Goal: Task Accomplishment & Management: Use online tool/utility

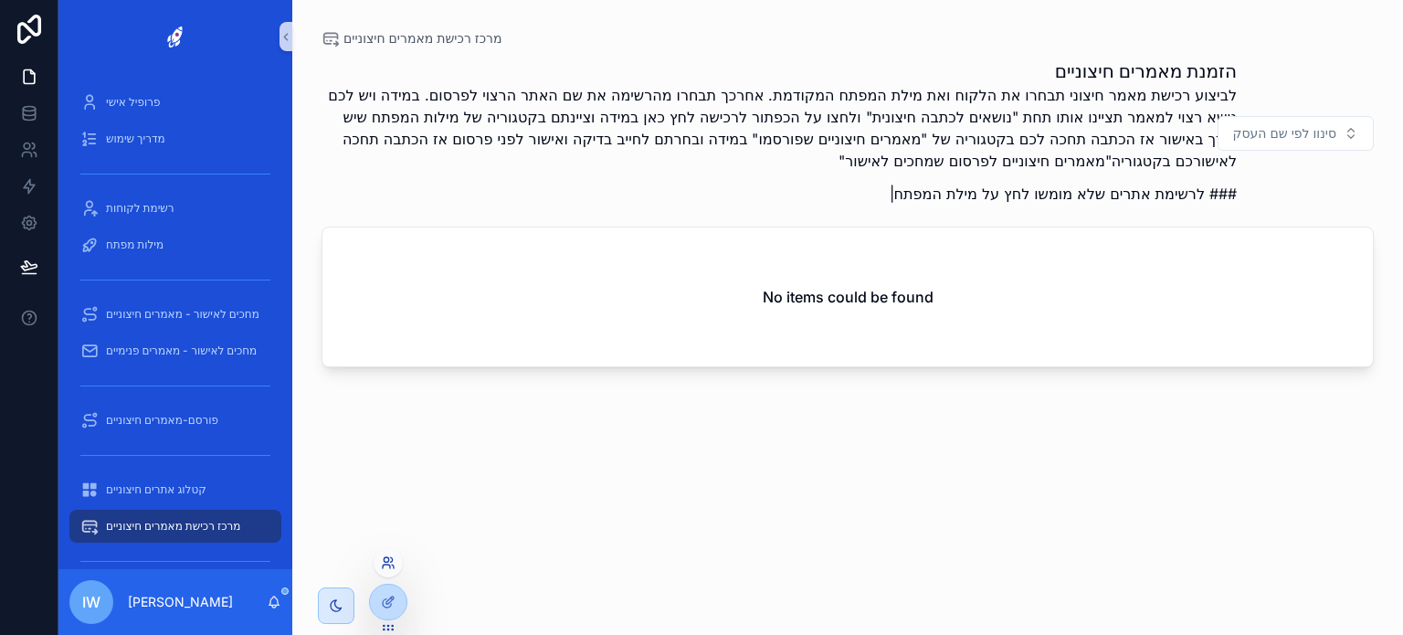
click at [383, 566] on icon at bounding box center [386, 567] width 7 height 4
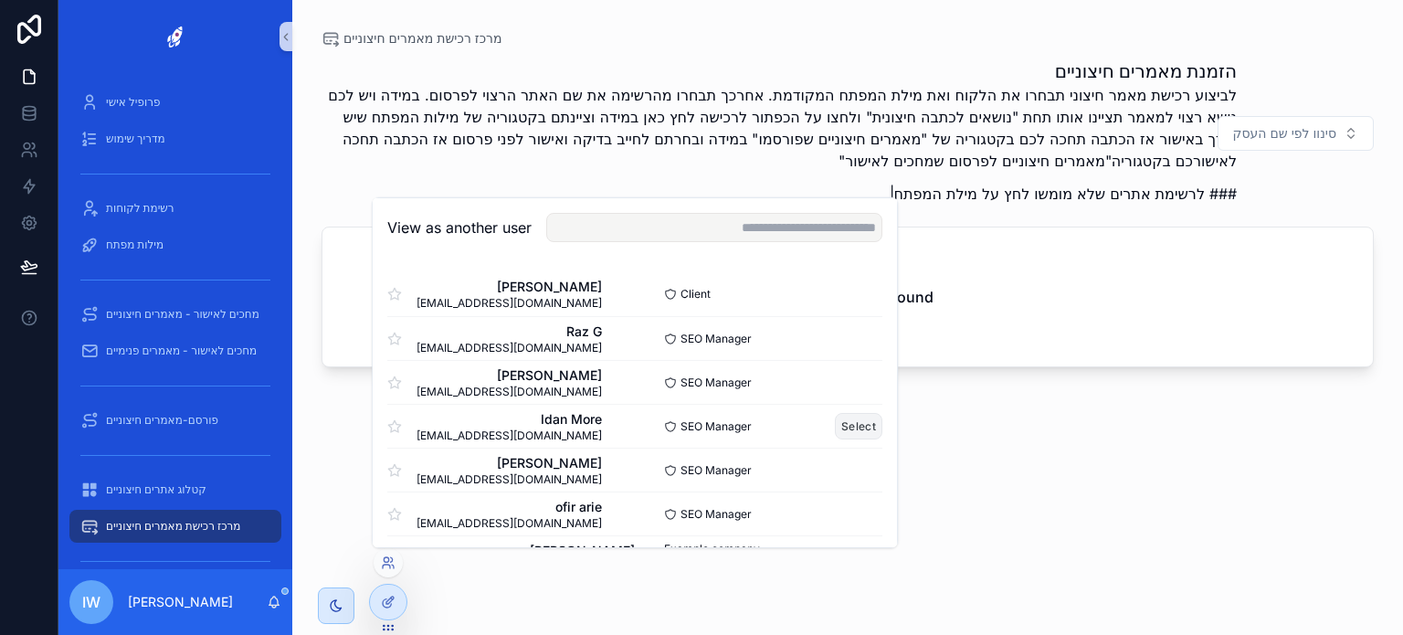
click at [847, 419] on button "Select" at bounding box center [858, 426] width 47 height 26
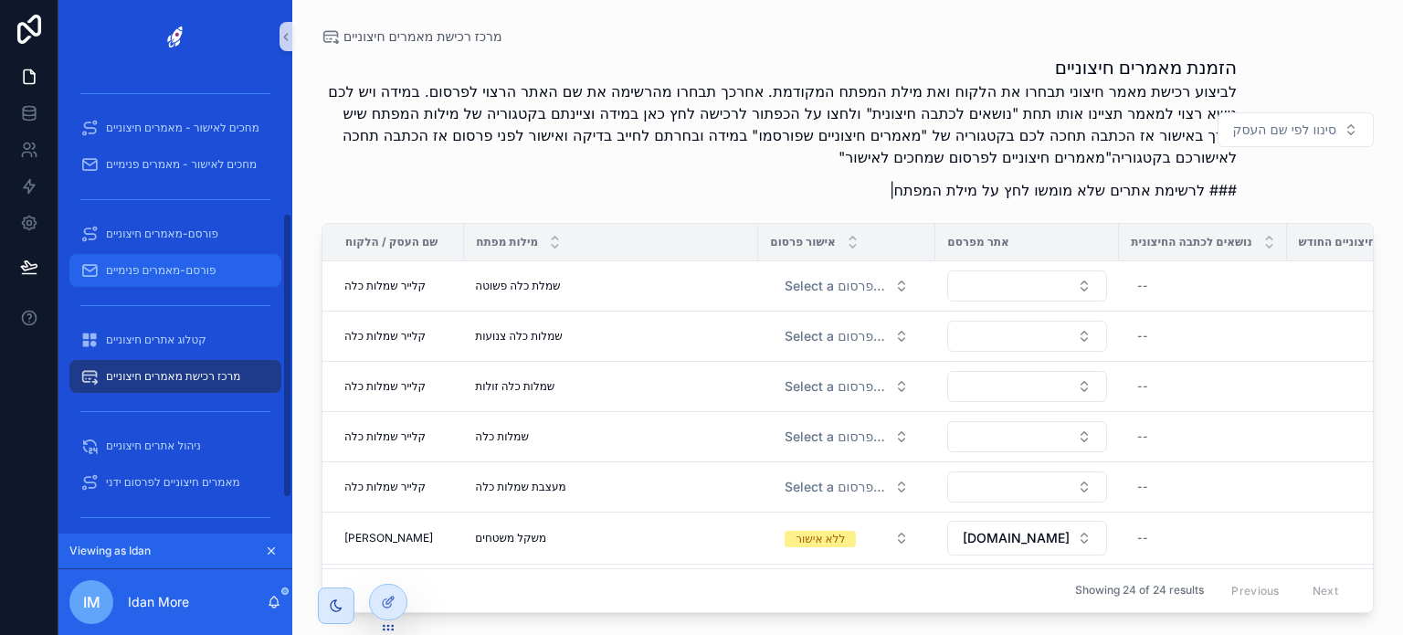
scroll to position [225, 0]
click at [186, 261] on span "פורסם-מאמרים פנימיים" at bounding box center [161, 268] width 111 height 15
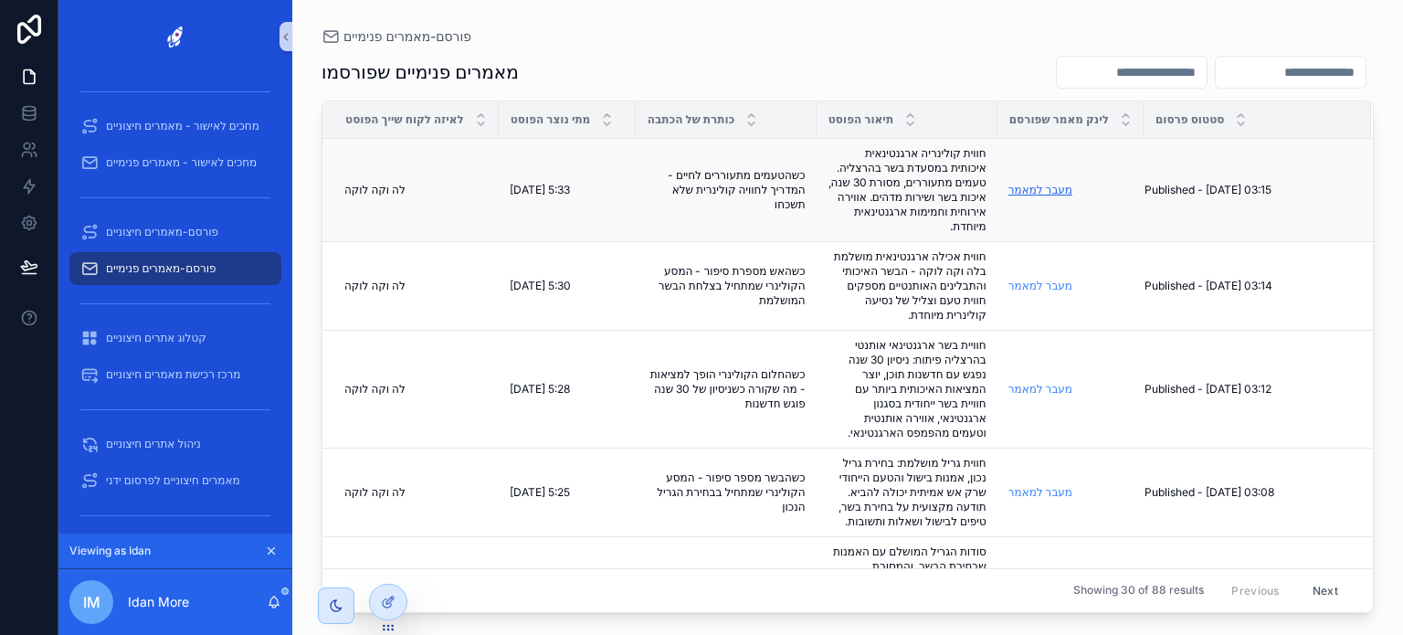
click at [1044, 192] on link "מעבר למאמר" at bounding box center [1040, 190] width 64 height 14
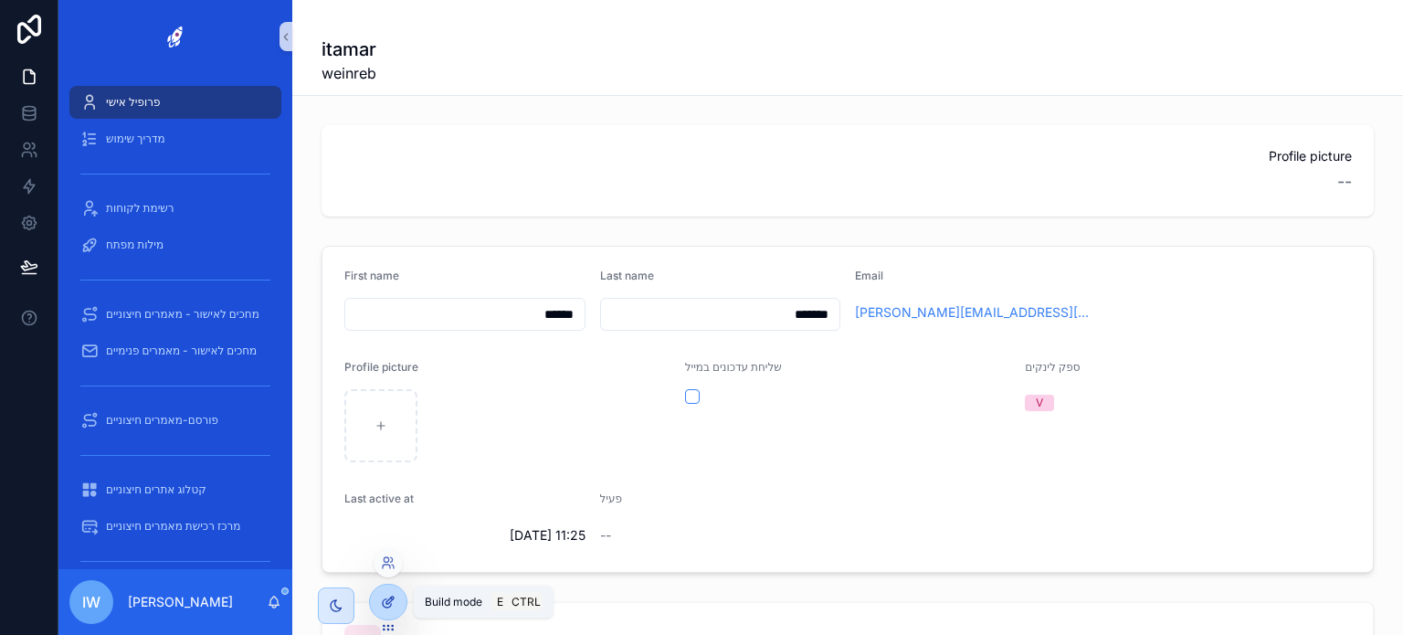
click at [388, 601] on icon at bounding box center [388, 602] width 15 height 15
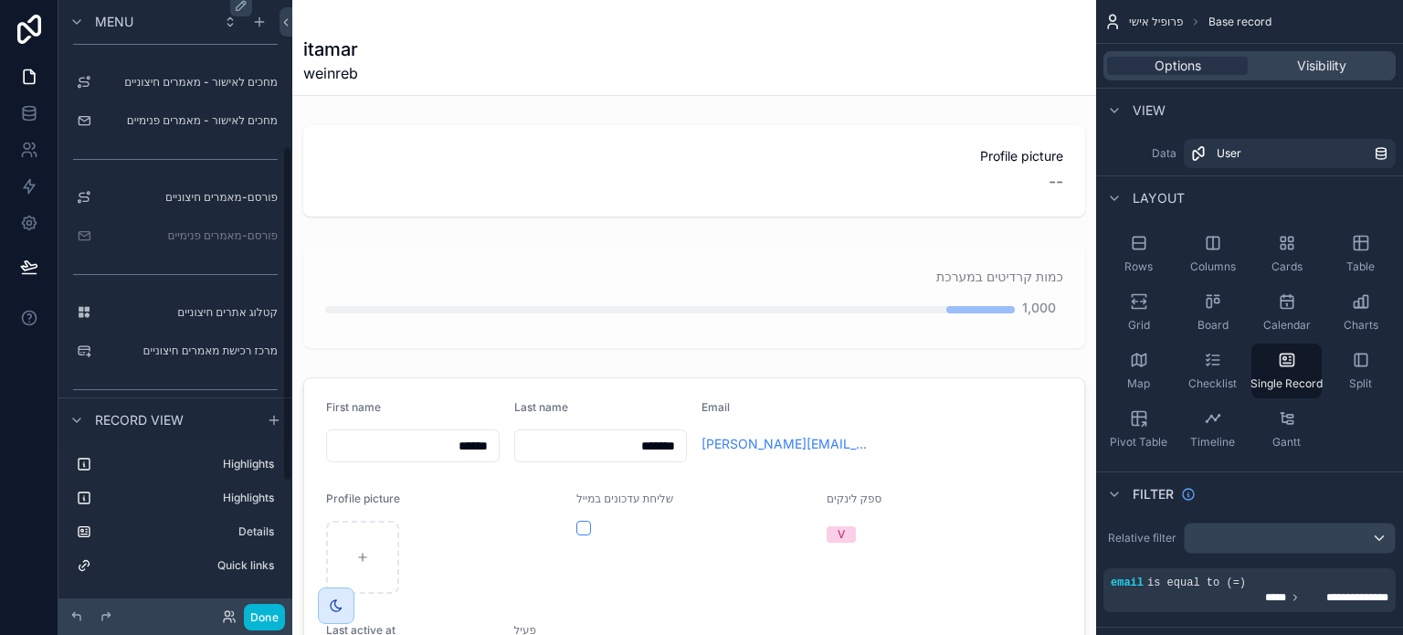
scroll to position [263, 0]
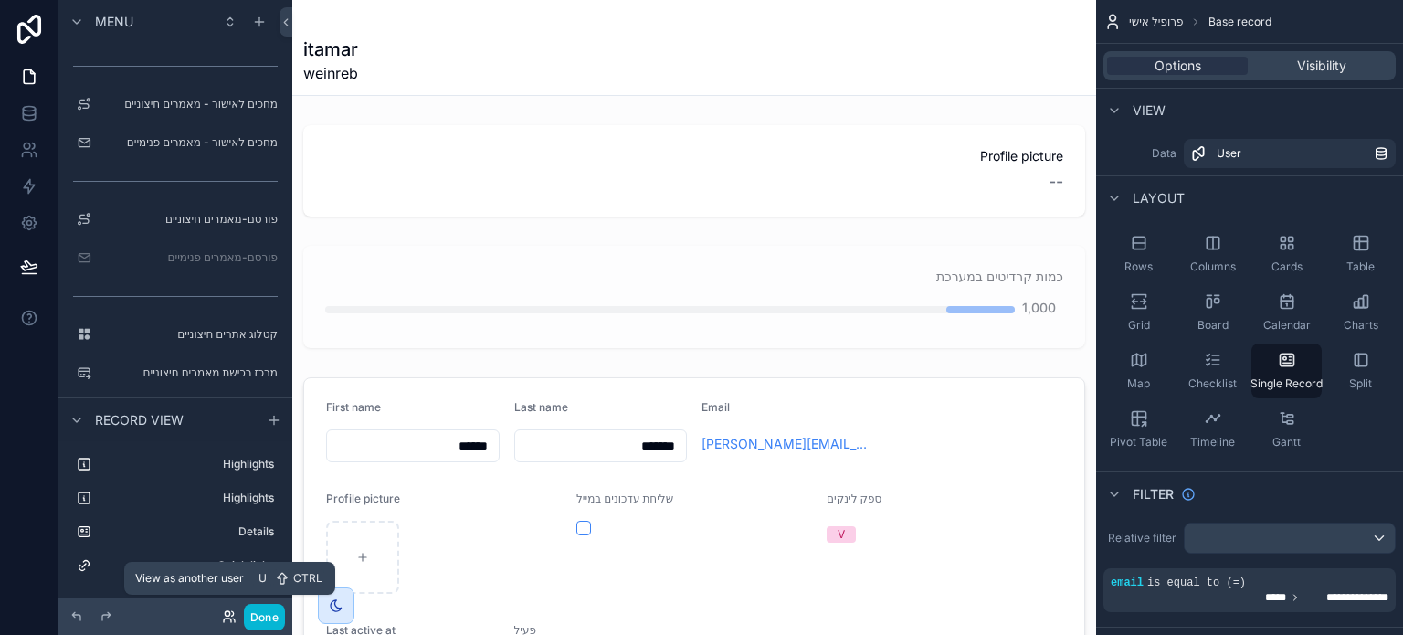
click at [225, 616] on icon at bounding box center [229, 616] width 15 height 15
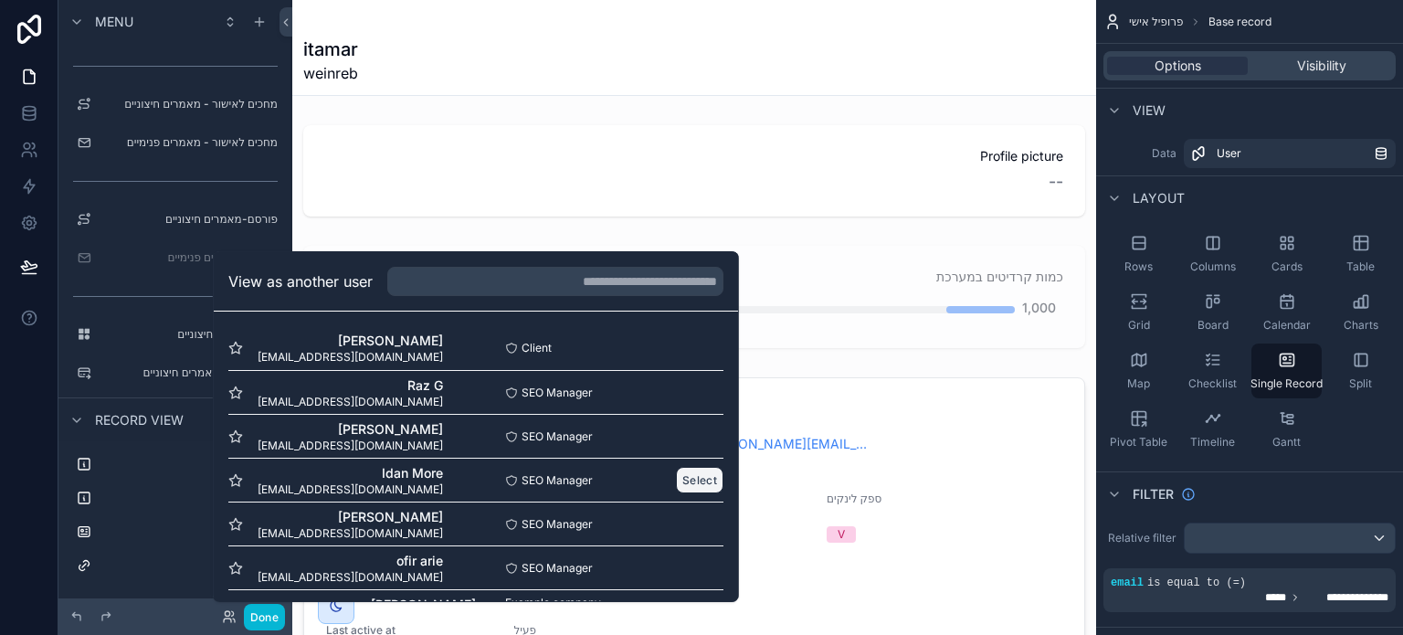
click at [676, 474] on button "Select" at bounding box center [699, 480] width 47 height 26
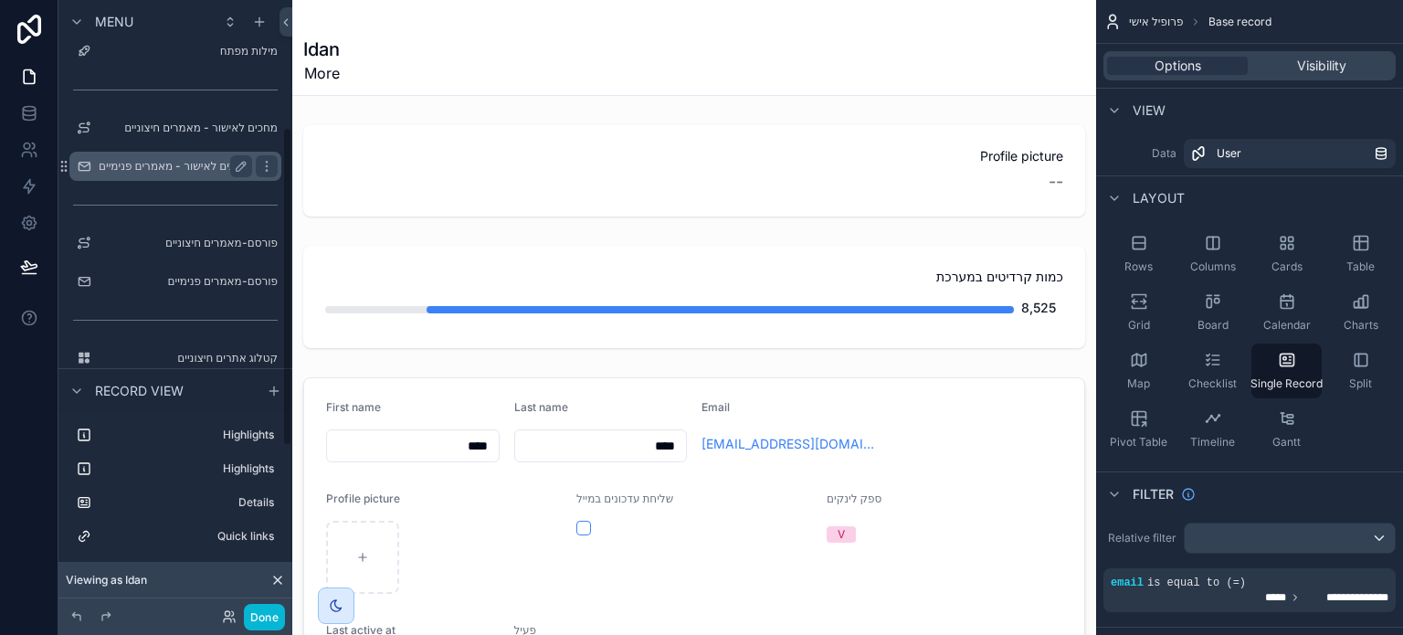
scroll to position [245, 0]
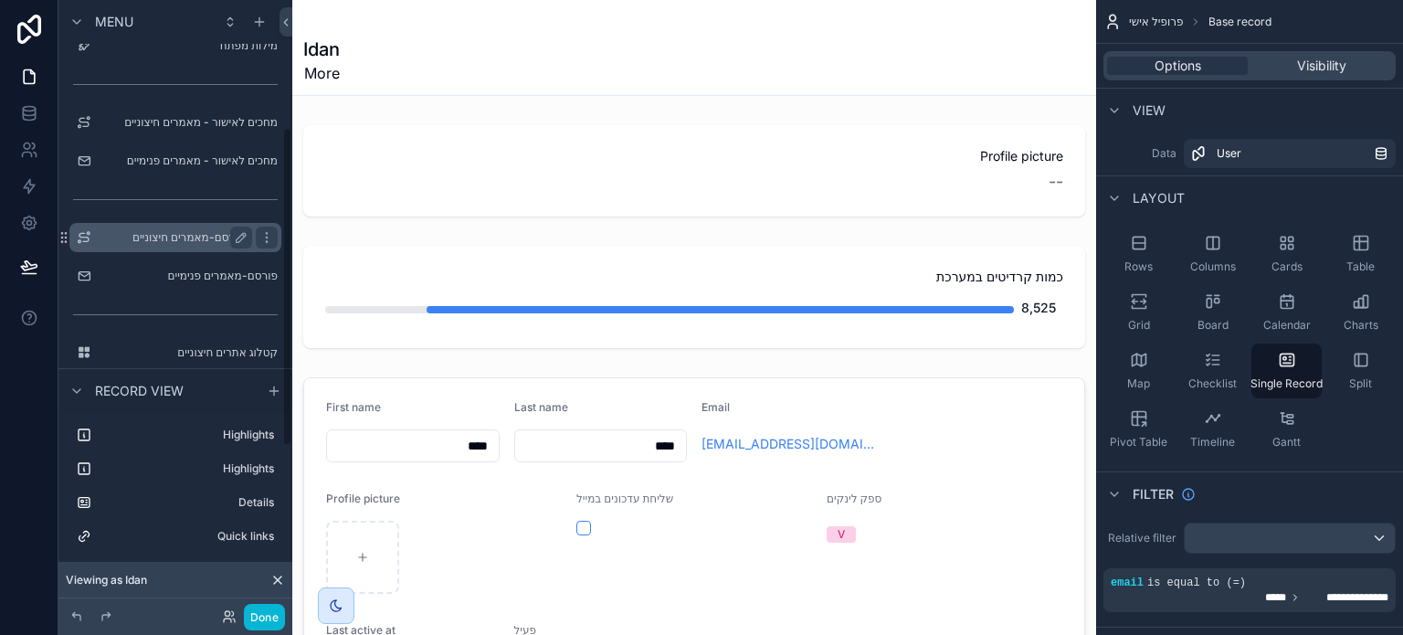
click at [214, 239] on label "פורסם-מאמרים חיצוניים" at bounding box center [172, 237] width 146 height 15
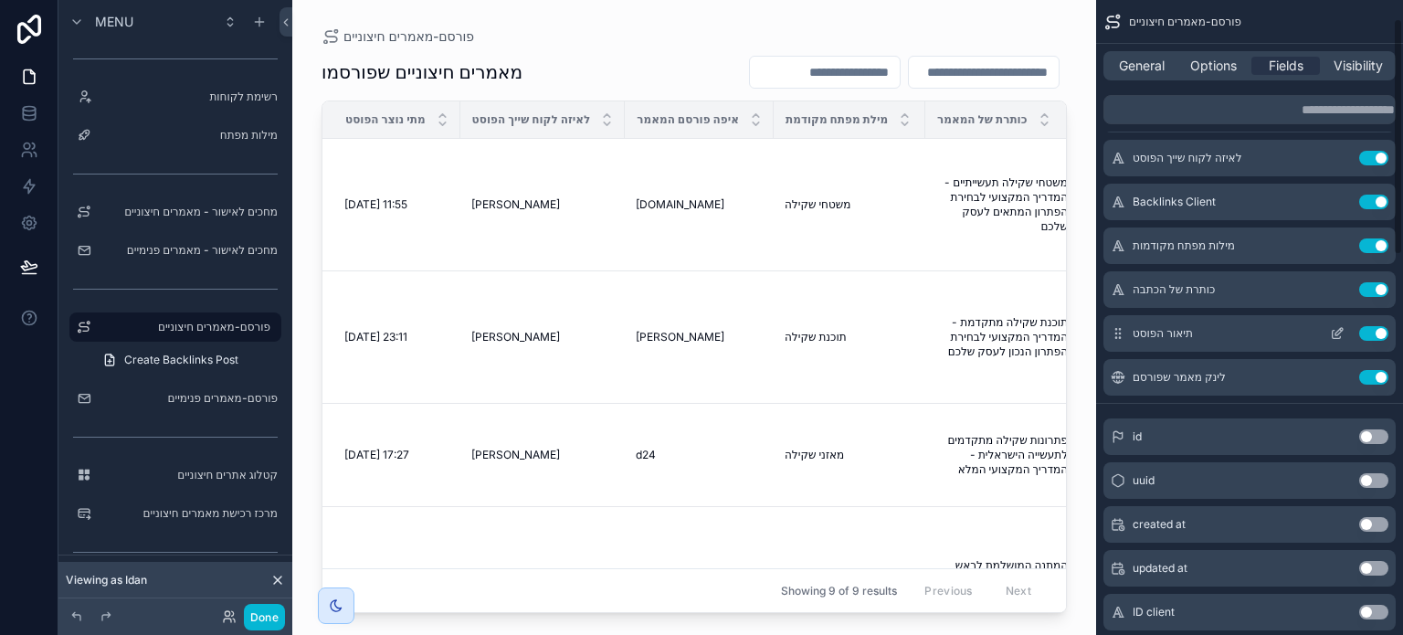
scroll to position [60, 0]
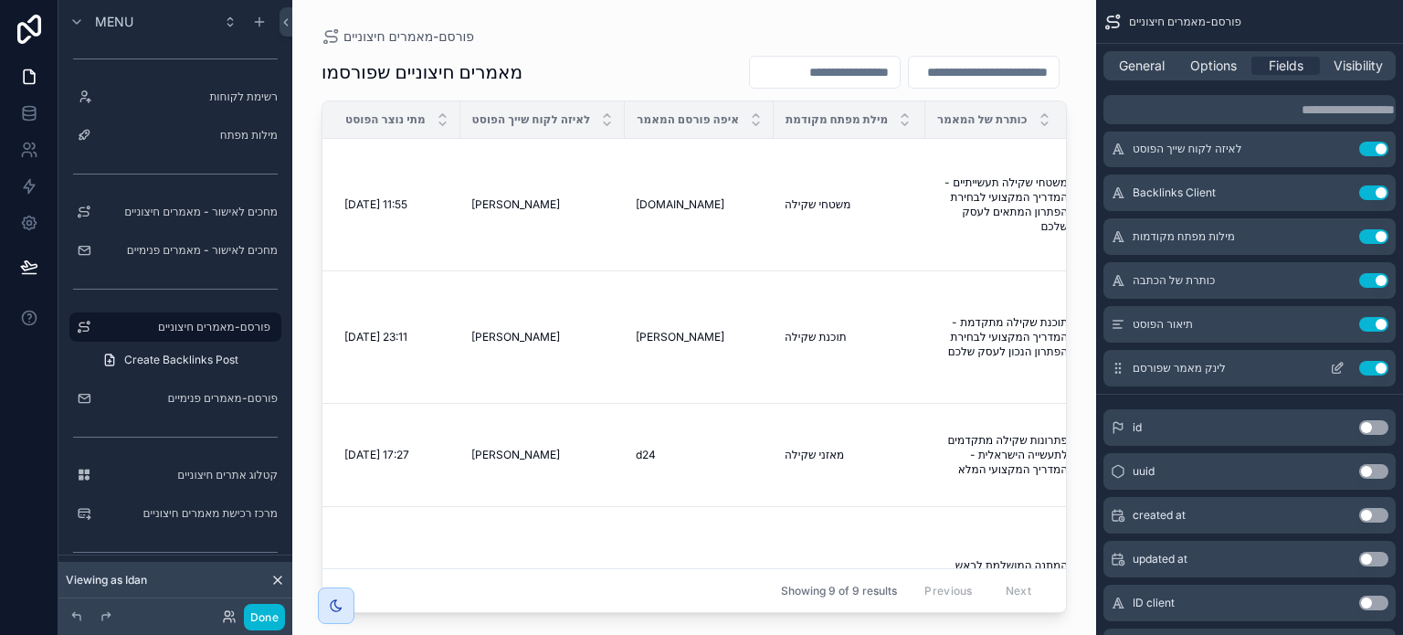
click at [1338, 368] on icon "scrollable content" at bounding box center [1337, 368] width 15 height 15
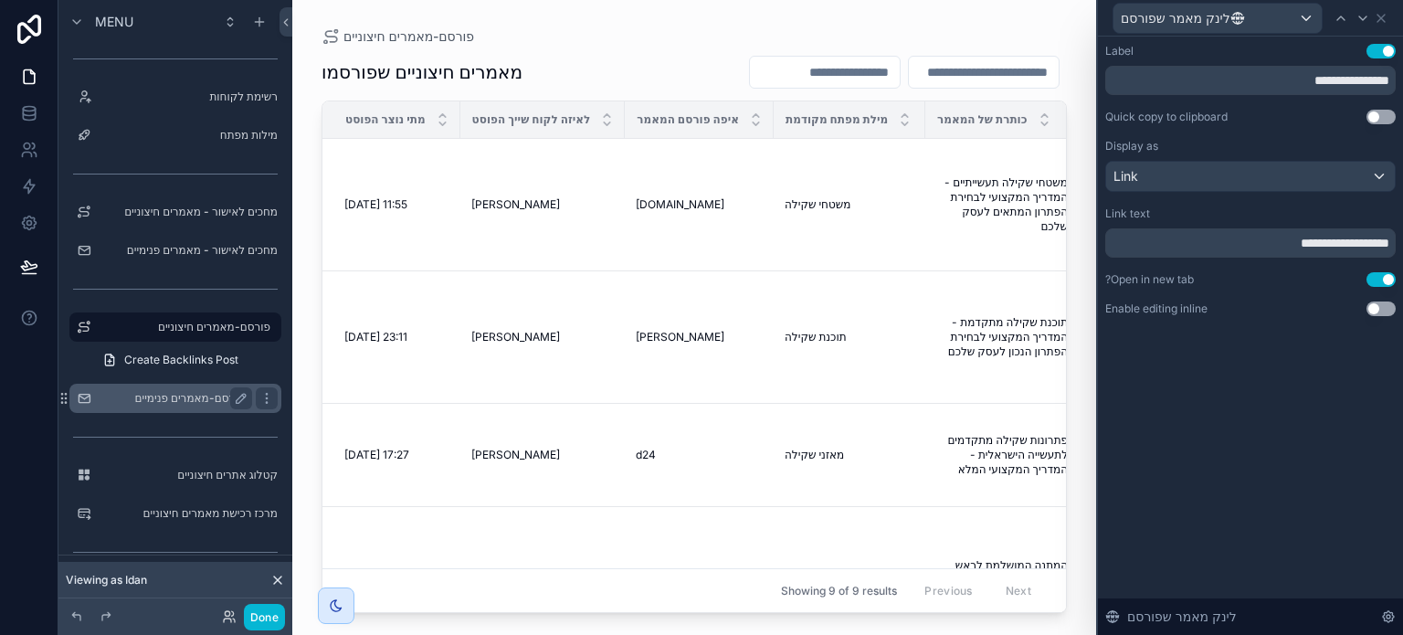
click at [211, 396] on label "פורסם-מאמרים פנימיים" at bounding box center [172, 398] width 146 height 15
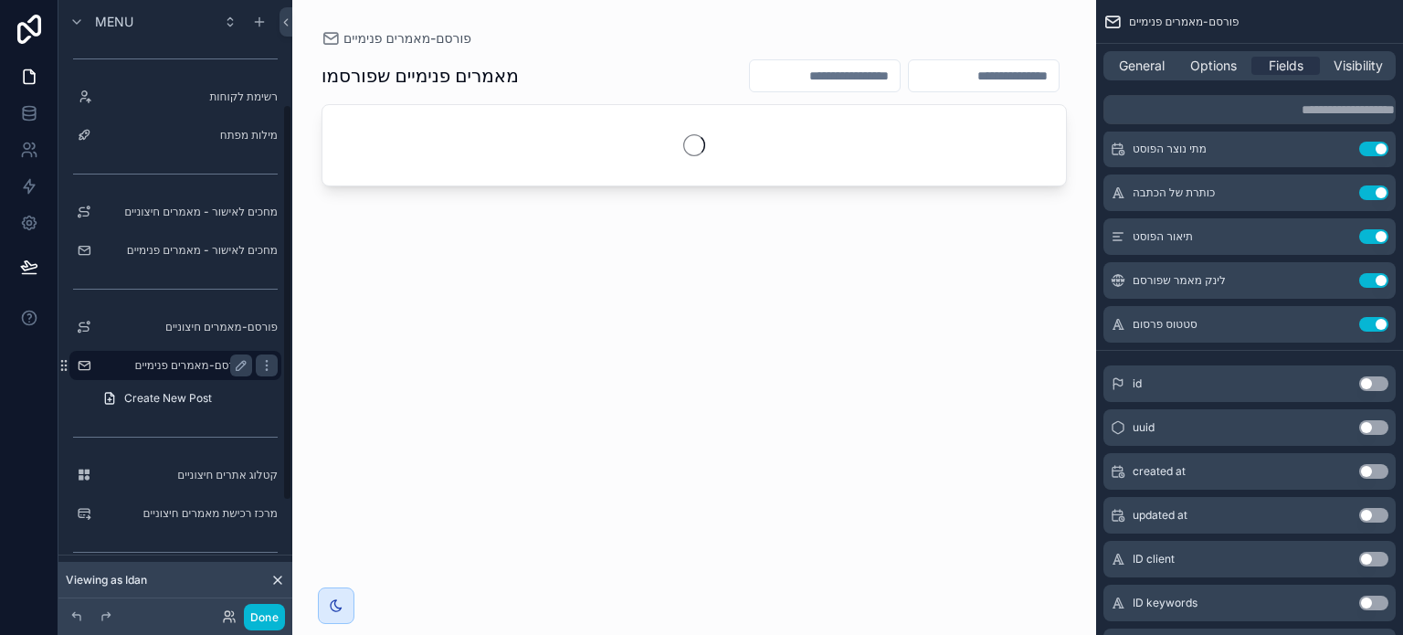
scroll to position [161, 0]
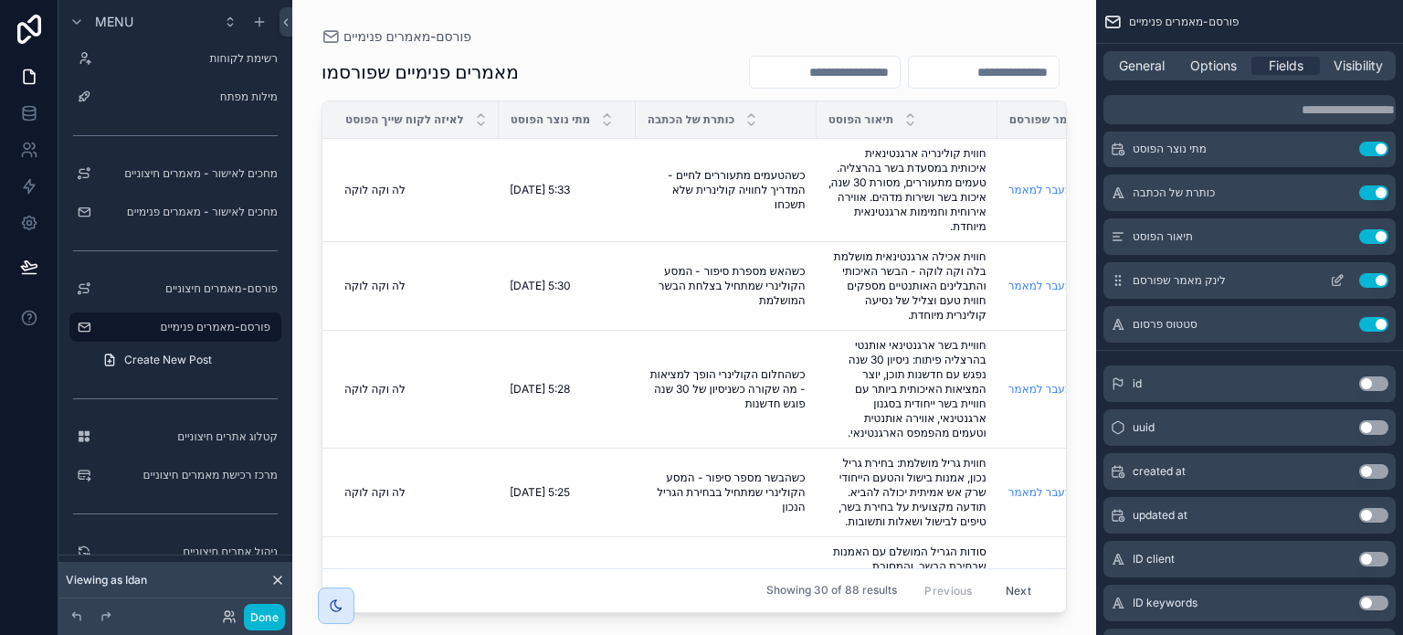
click at [1335, 282] on icon "scrollable content" at bounding box center [1337, 280] width 15 height 15
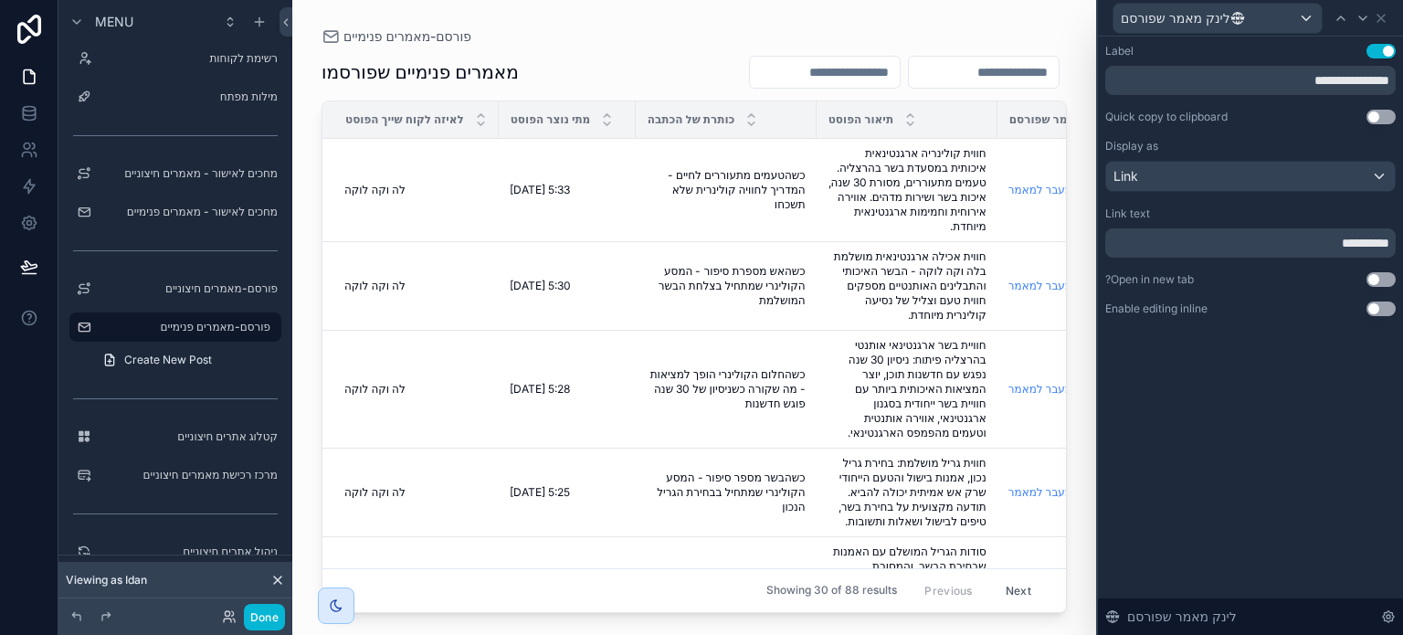
click at [1386, 278] on button "Use setting" at bounding box center [1381, 279] width 29 height 15
click at [250, 618] on button "Done" at bounding box center [264, 617] width 41 height 26
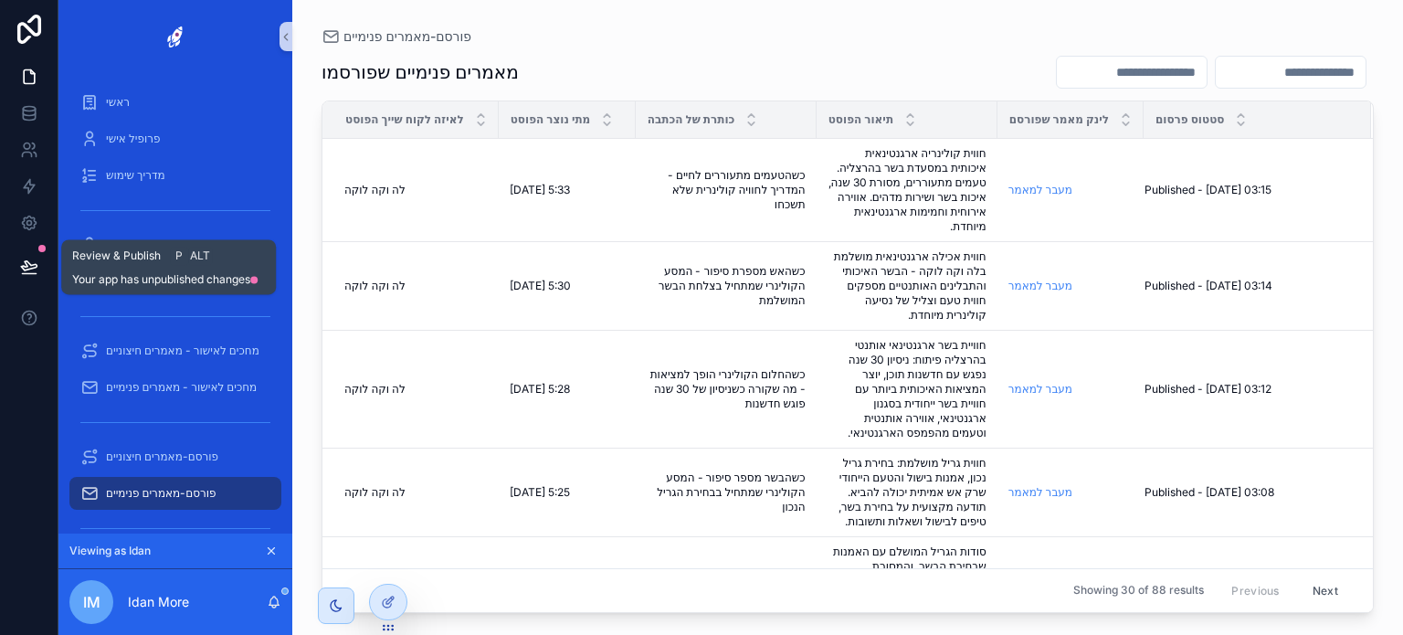
click at [33, 262] on icon at bounding box center [29, 267] width 18 height 18
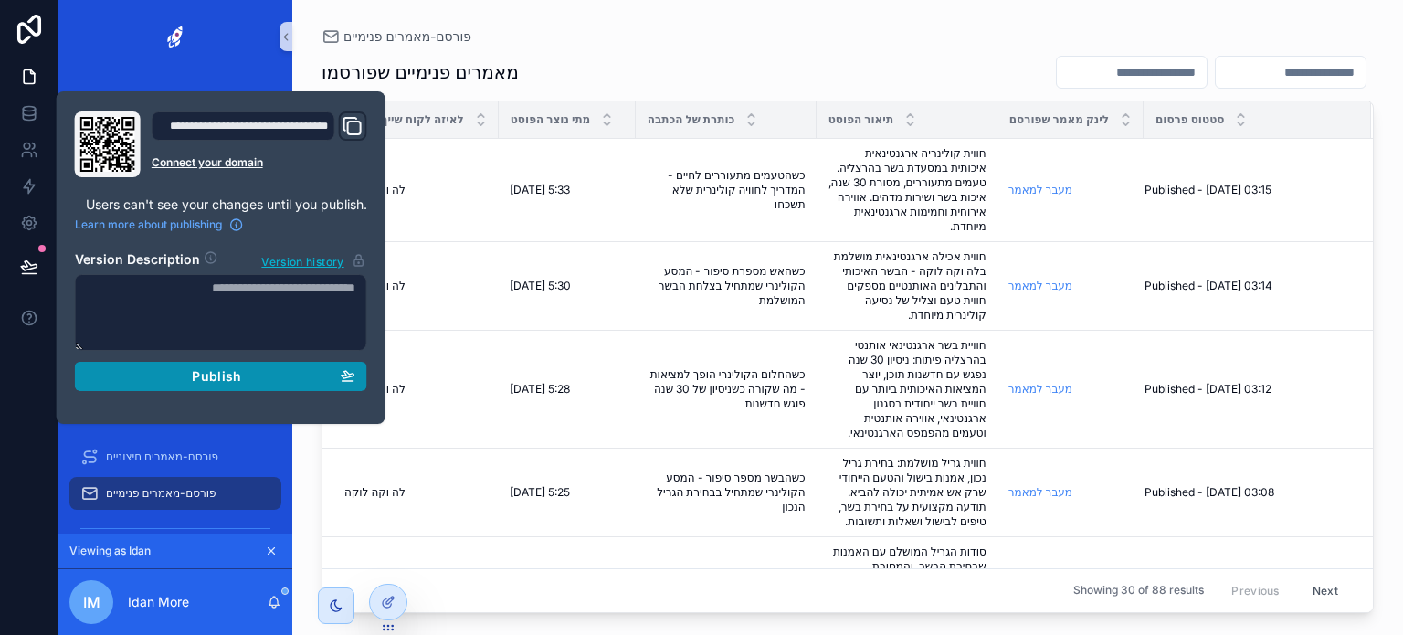
click at [209, 384] on button "Publish" at bounding box center [221, 376] width 292 height 29
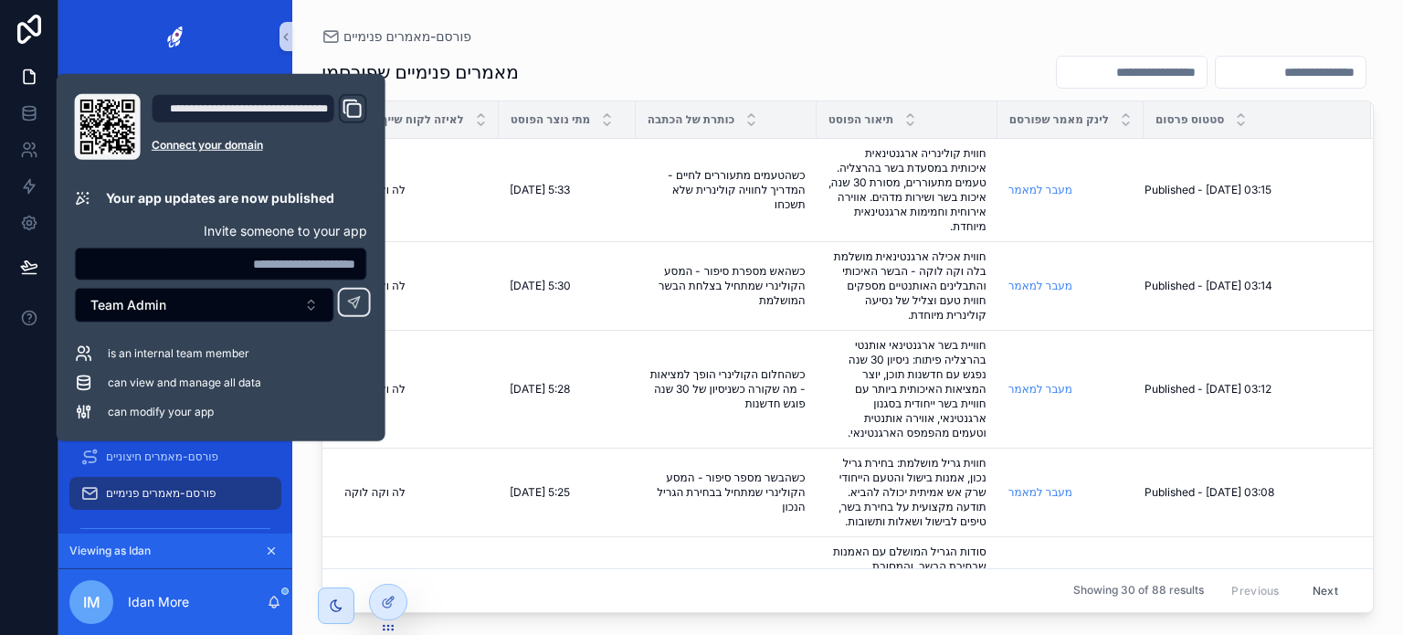
click at [304, 528] on div "פורסם-מאמרים פנימיים מאמרים פנימיים שפורסמו לאיזה לקוח שייך הפוסט מתי נוצר הפוס…" at bounding box center [847, 306] width 1111 height 613
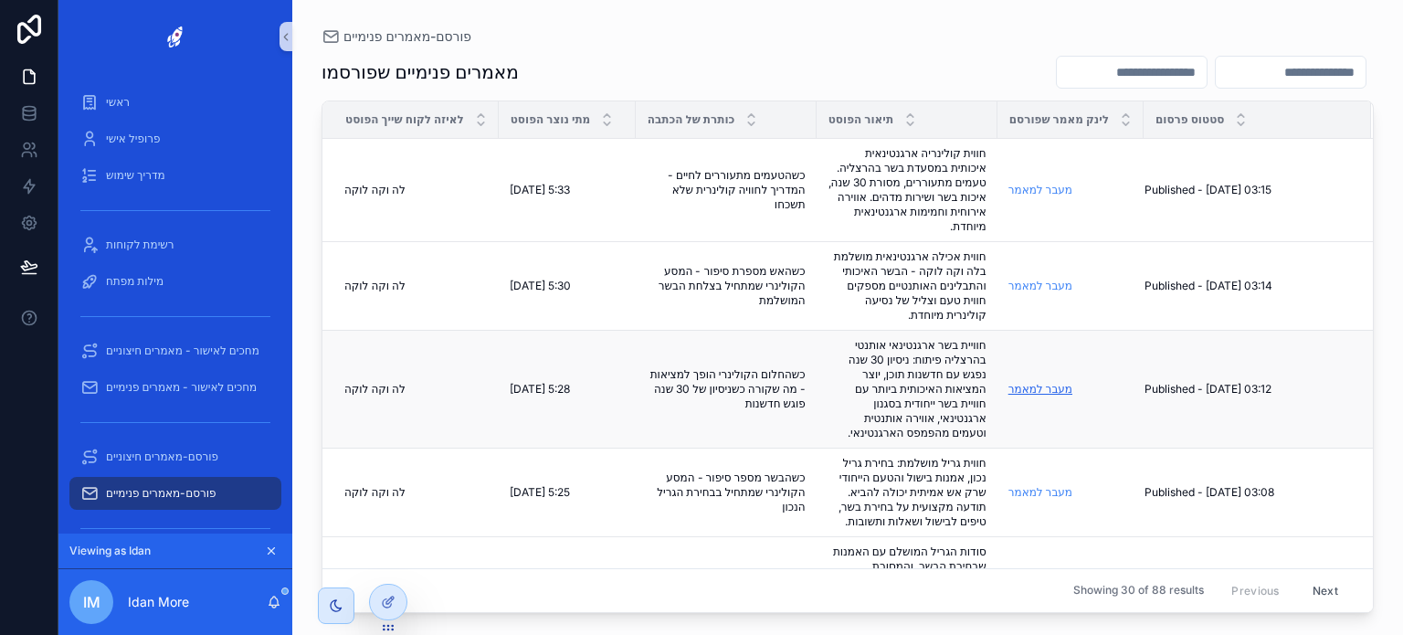
click at [1028, 394] on link "מעבר למאמר" at bounding box center [1040, 389] width 64 height 14
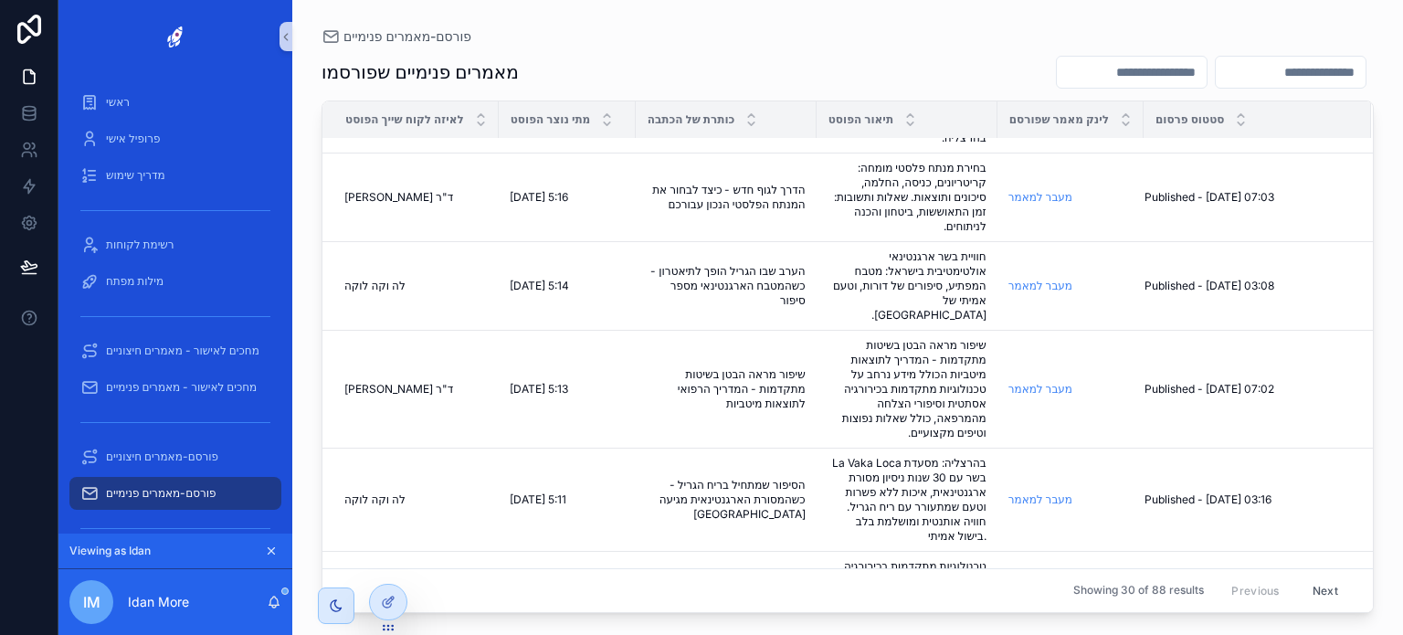
scroll to position [778, 0]
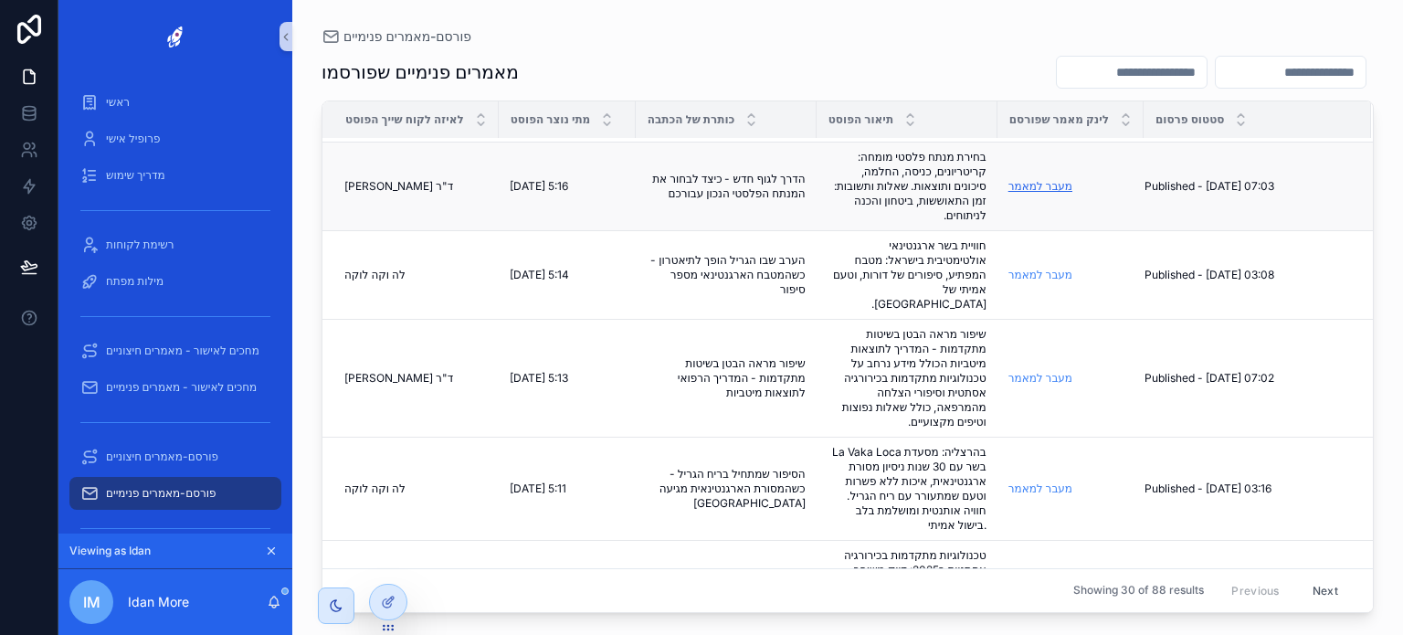
click at [1042, 179] on link "מעבר למאמר" at bounding box center [1040, 186] width 64 height 14
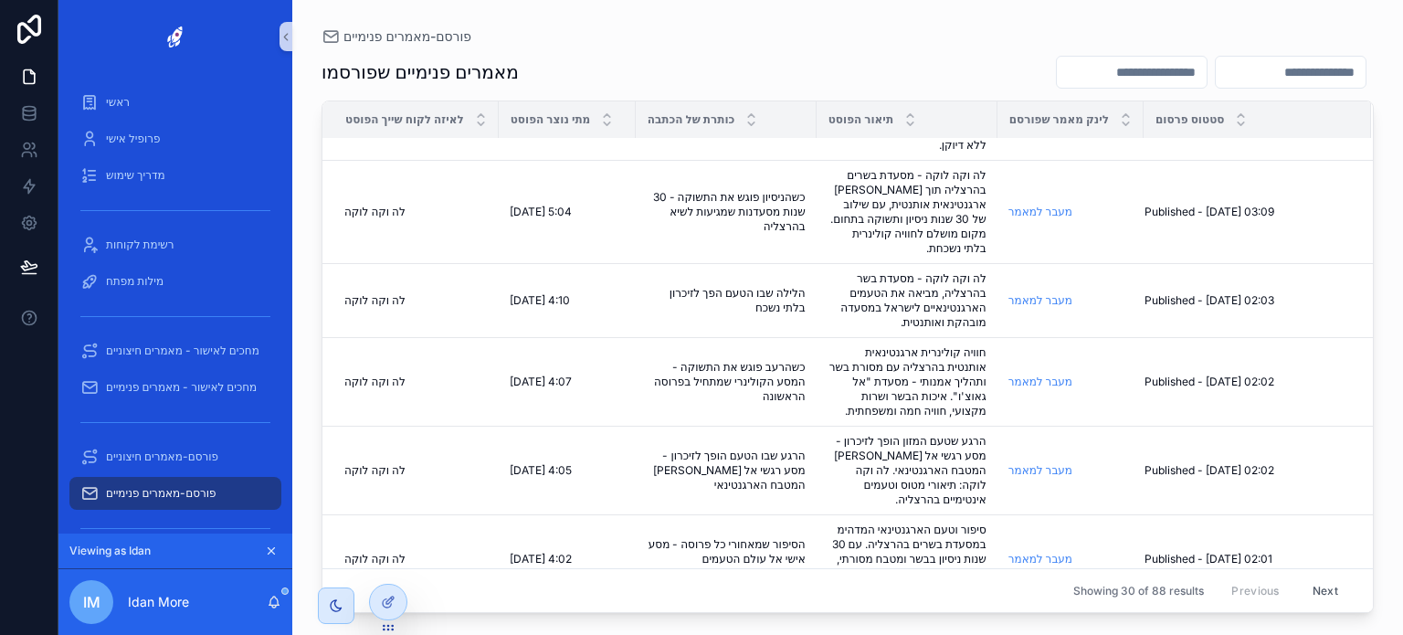
scroll to position [1526, 0]
click at [1054, 375] on link "מעבר למאמר" at bounding box center [1040, 382] width 64 height 14
click at [1052, 464] on link "מעבר למאמר" at bounding box center [1040, 471] width 64 height 14
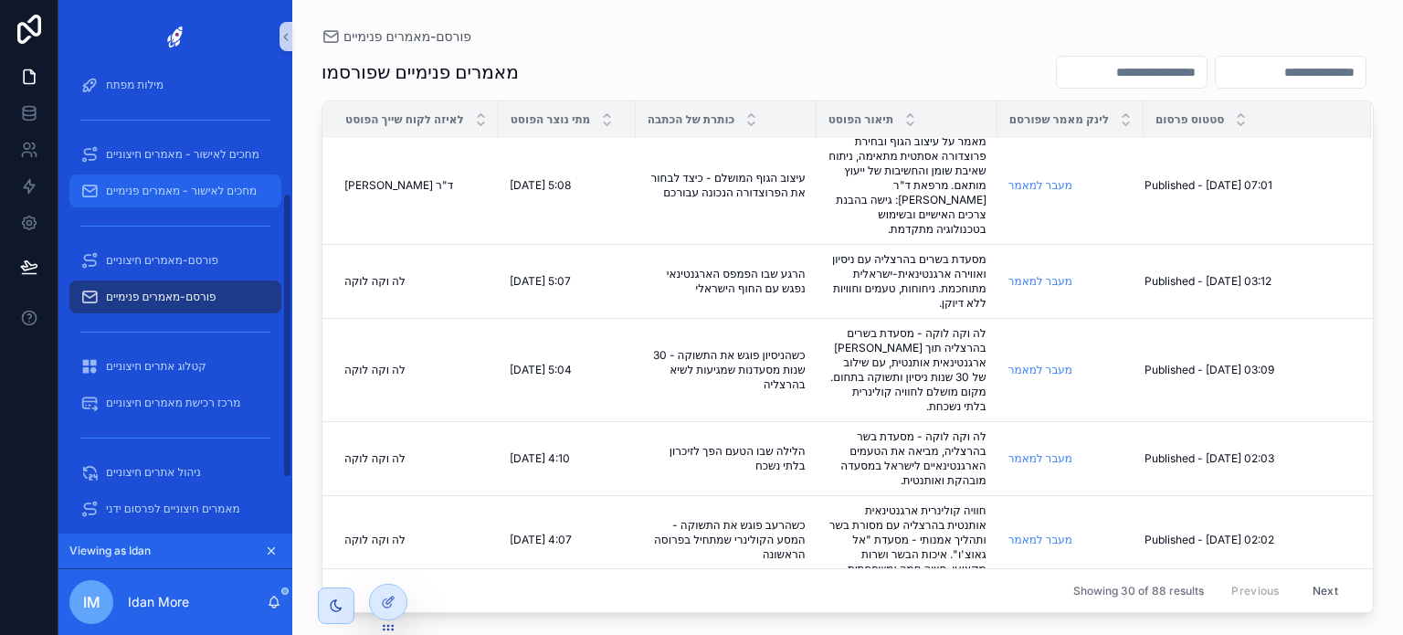
scroll to position [195, 0]
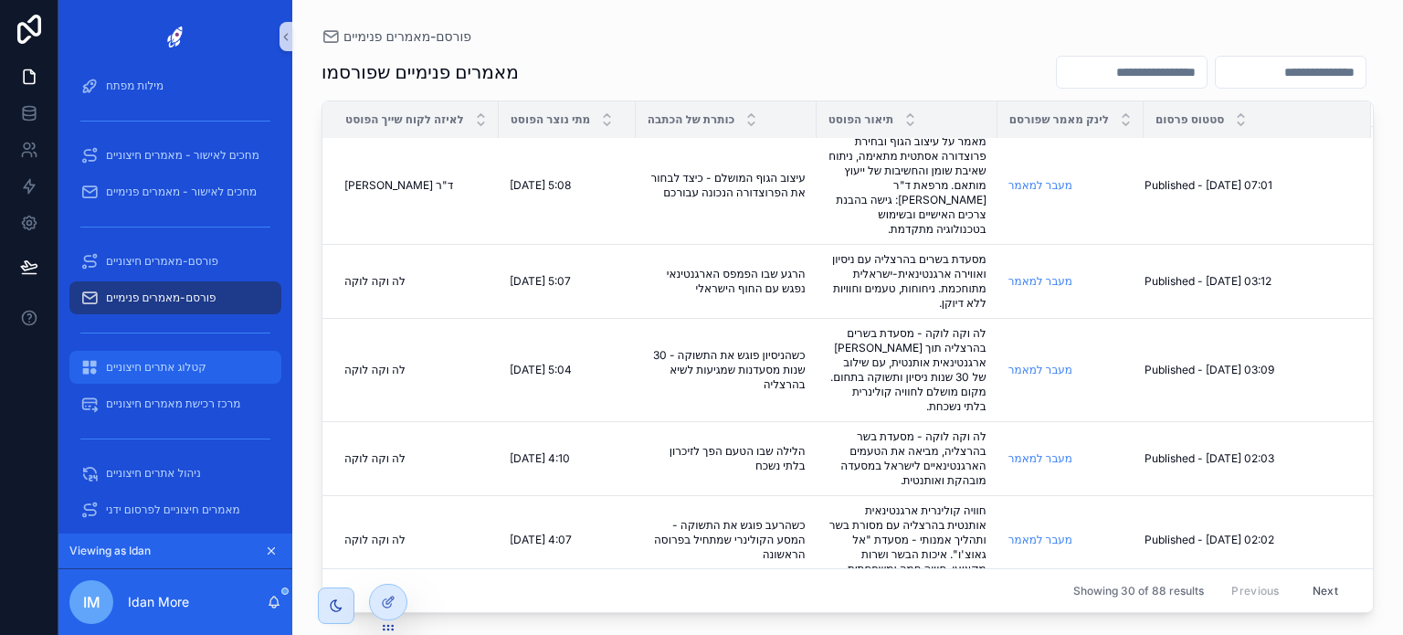
click at [157, 368] on span "קטלוג אתרים חיצוניים" at bounding box center [156, 367] width 100 height 15
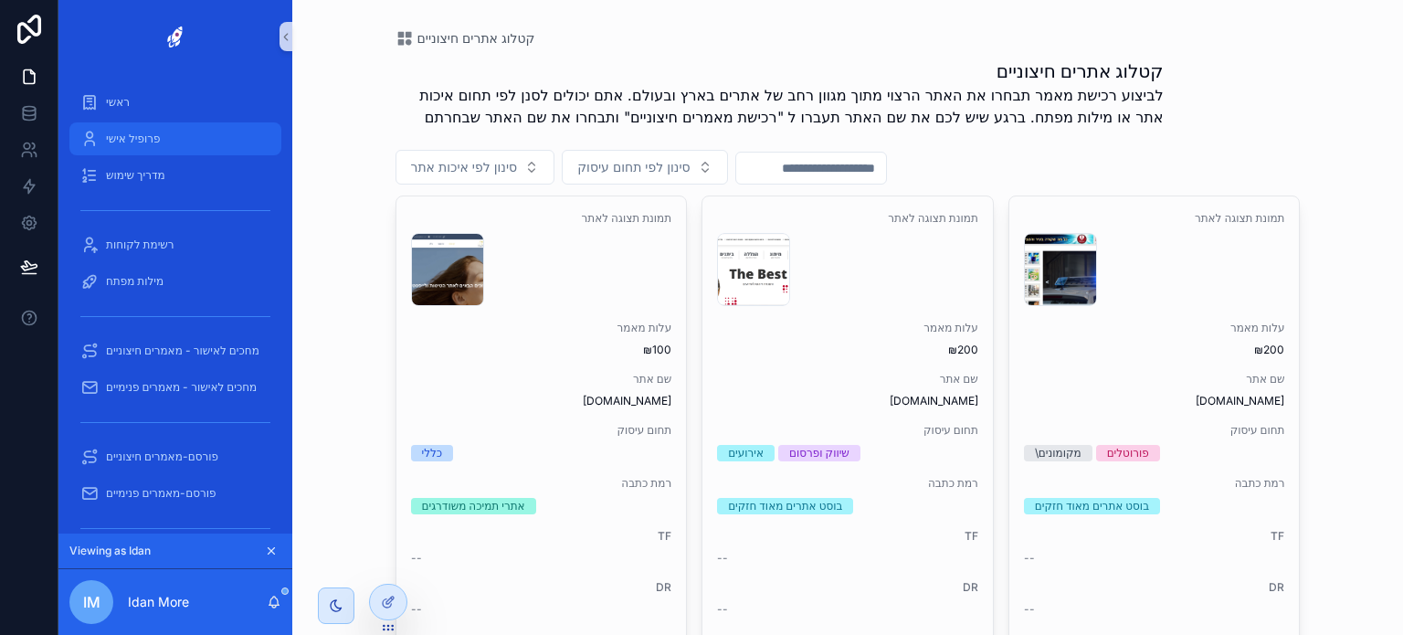
click at [151, 132] on span "פרופיל אישי" at bounding box center [133, 139] width 54 height 15
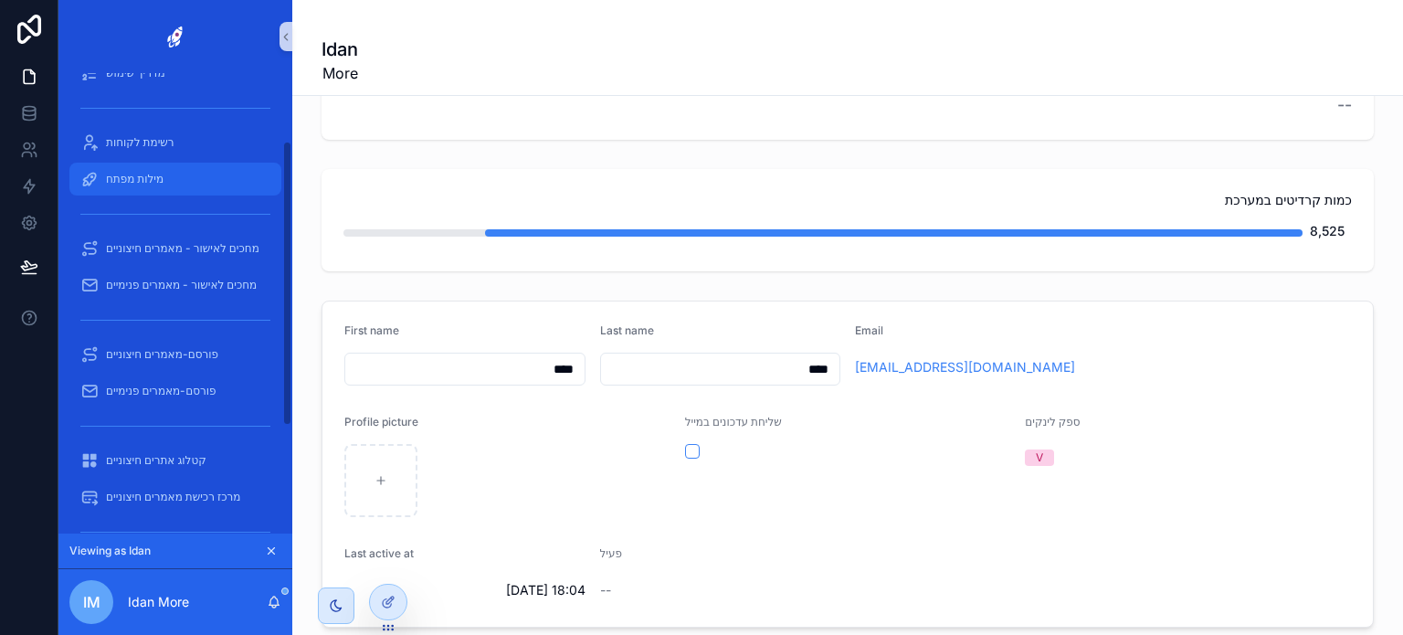
scroll to position [110, 0]
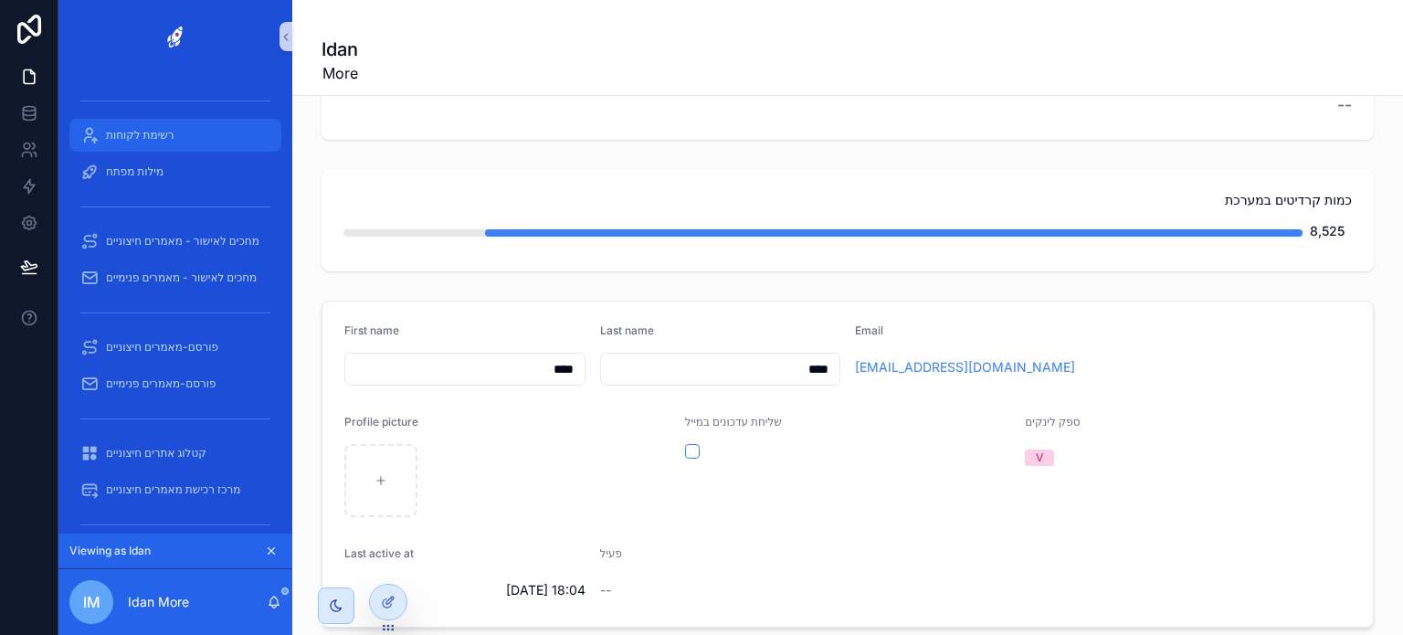
click at [171, 142] on span "רשימת לקוחות" at bounding box center [140, 135] width 69 height 15
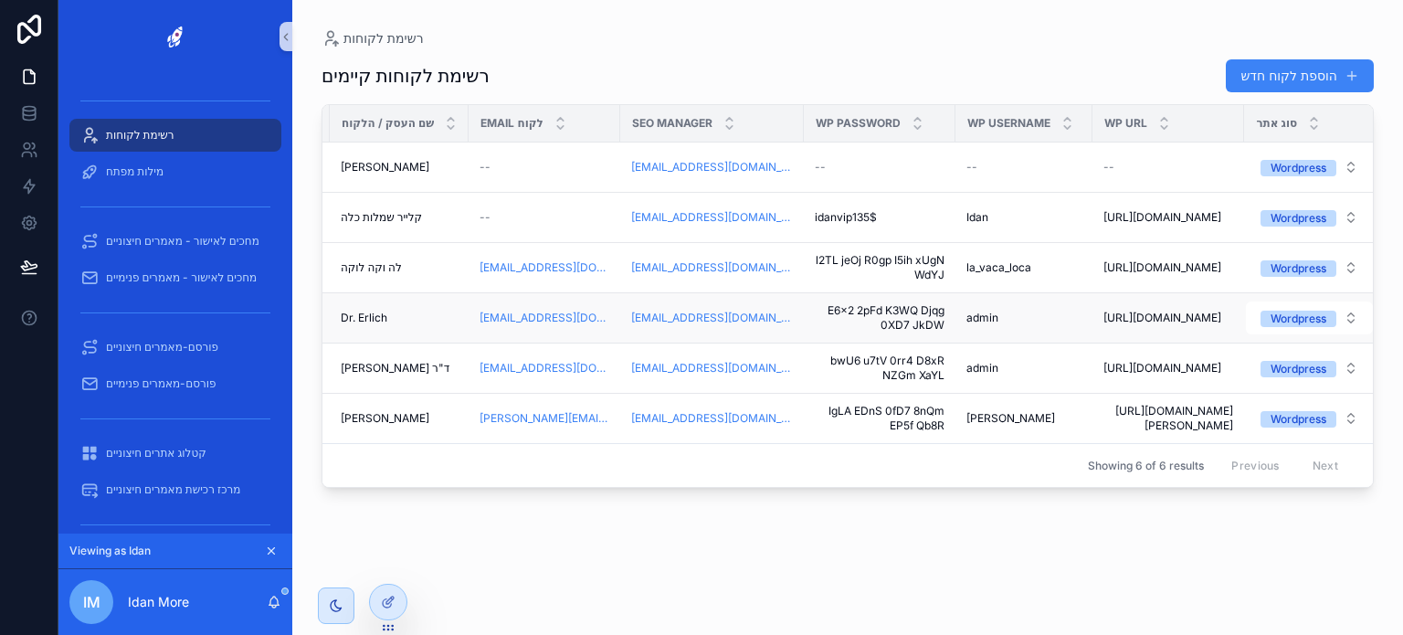
scroll to position [0, 164]
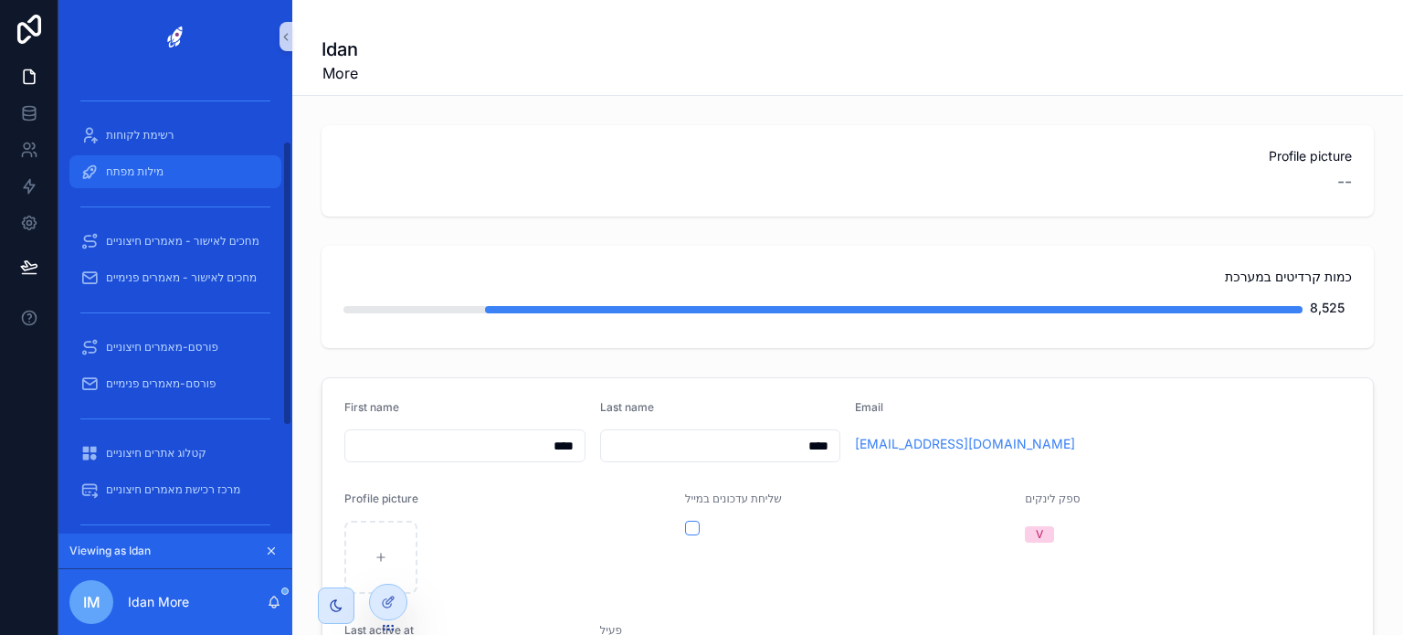
click at [159, 174] on span "מילות מפתח" at bounding box center [135, 171] width 58 height 15
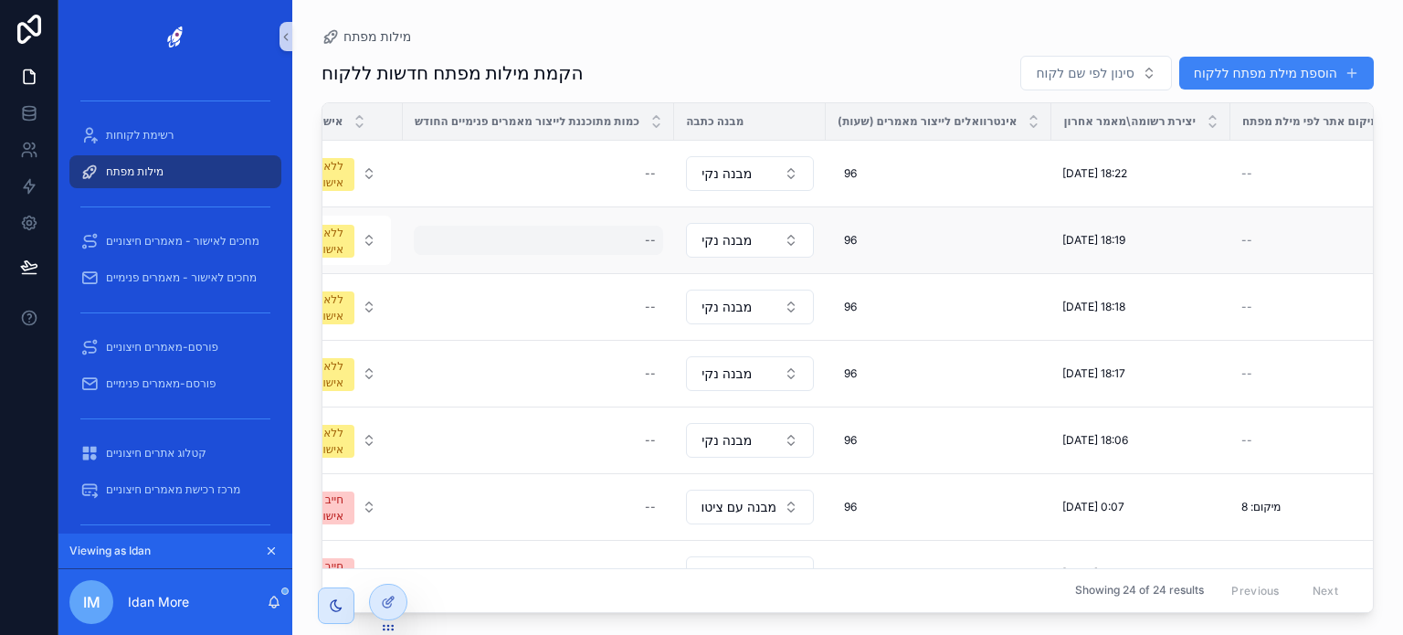
scroll to position [0, 497]
click at [773, 185] on button "מבנה נקי" at bounding box center [750, 173] width 128 height 35
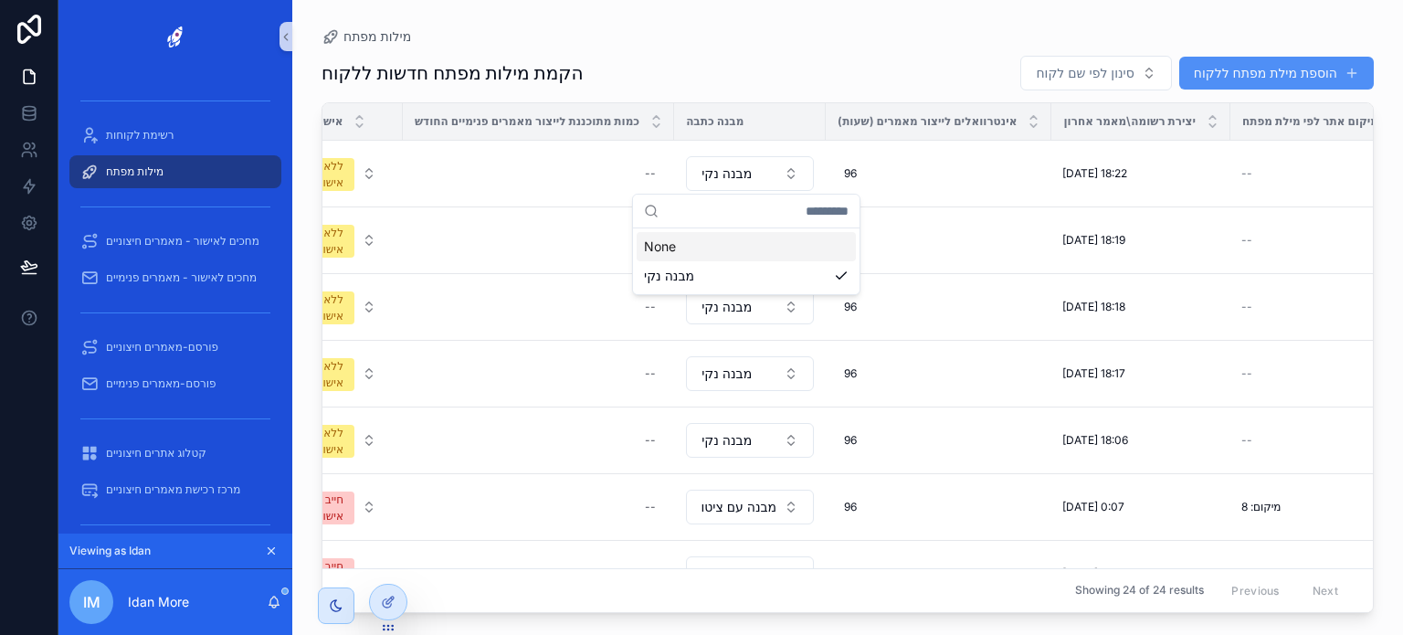
click at [1243, 83] on button "הוספת מילת מפתח ללקוח" at bounding box center [1276, 73] width 195 height 33
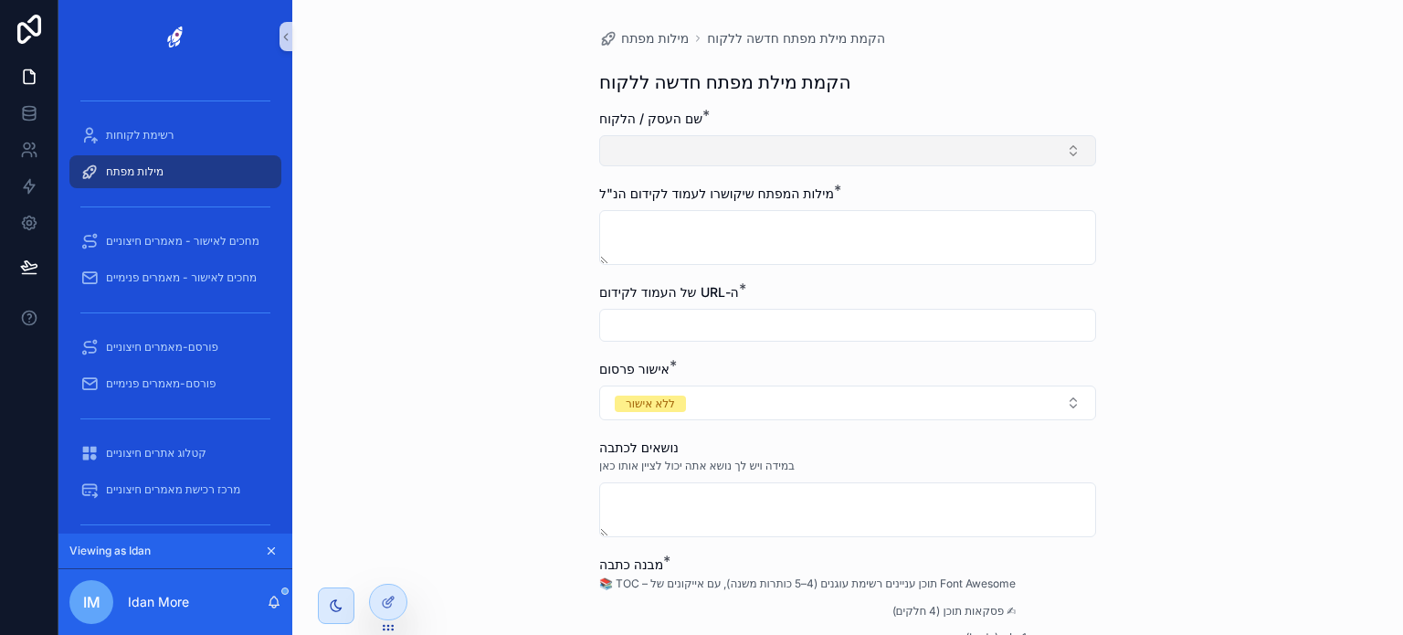
click at [896, 142] on button "Select Button" at bounding box center [847, 150] width 497 height 31
drag, startPoint x: 450, startPoint y: 314, endPoint x: 755, endPoint y: 225, distance: 317.9
click at [755, 225] on div "מילות מפתח הקמת מילת מפתח חדשה ללקוח הקמת מילת מפתח חדשה ללקוח שם העסק / הלקוח …" at bounding box center [847, 317] width 1111 height 635
click at [755, 225] on textarea "scrollable content" at bounding box center [847, 237] width 497 height 55
click at [695, 335] on input "scrollable content" at bounding box center [847, 325] width 495 height 26
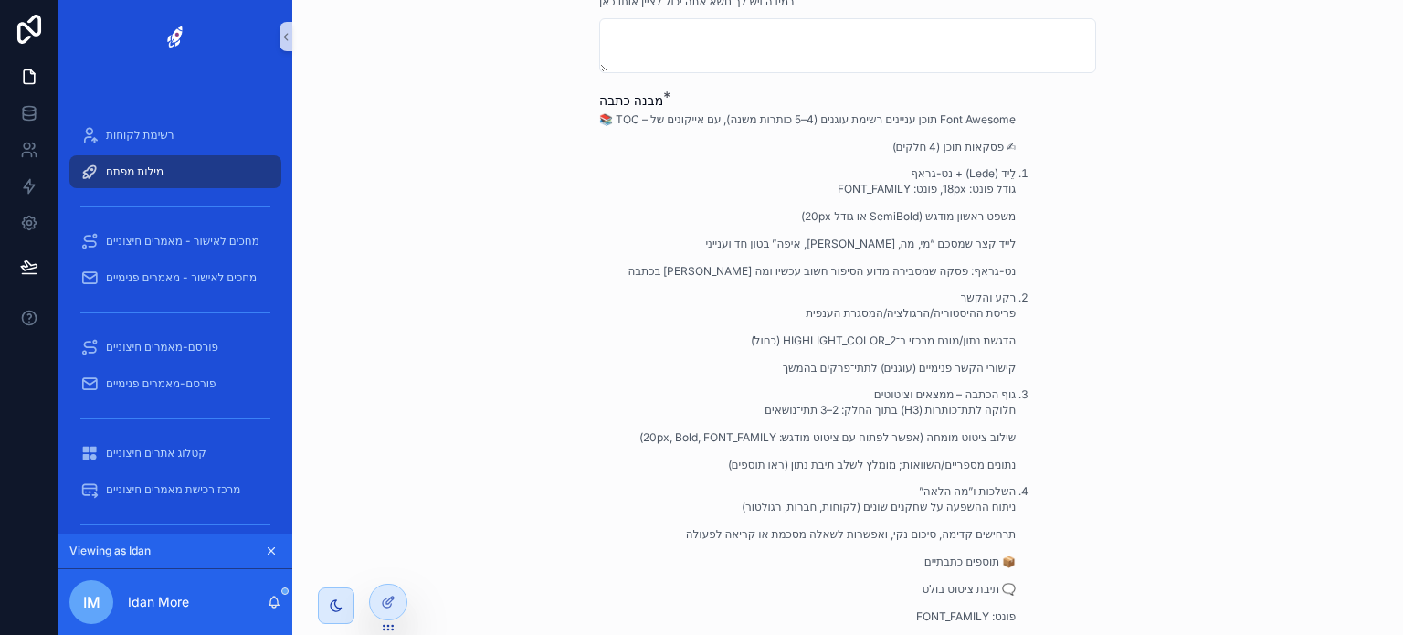
scroll to position [464, 0]
click at [976, 113] on p "📚 TOC – תוכן עניינים רשימת עוגנים (4–5 כותרות משנה), עם אייקונים של Font Awesome" at bounding box center [807, 119] width 417 height 16
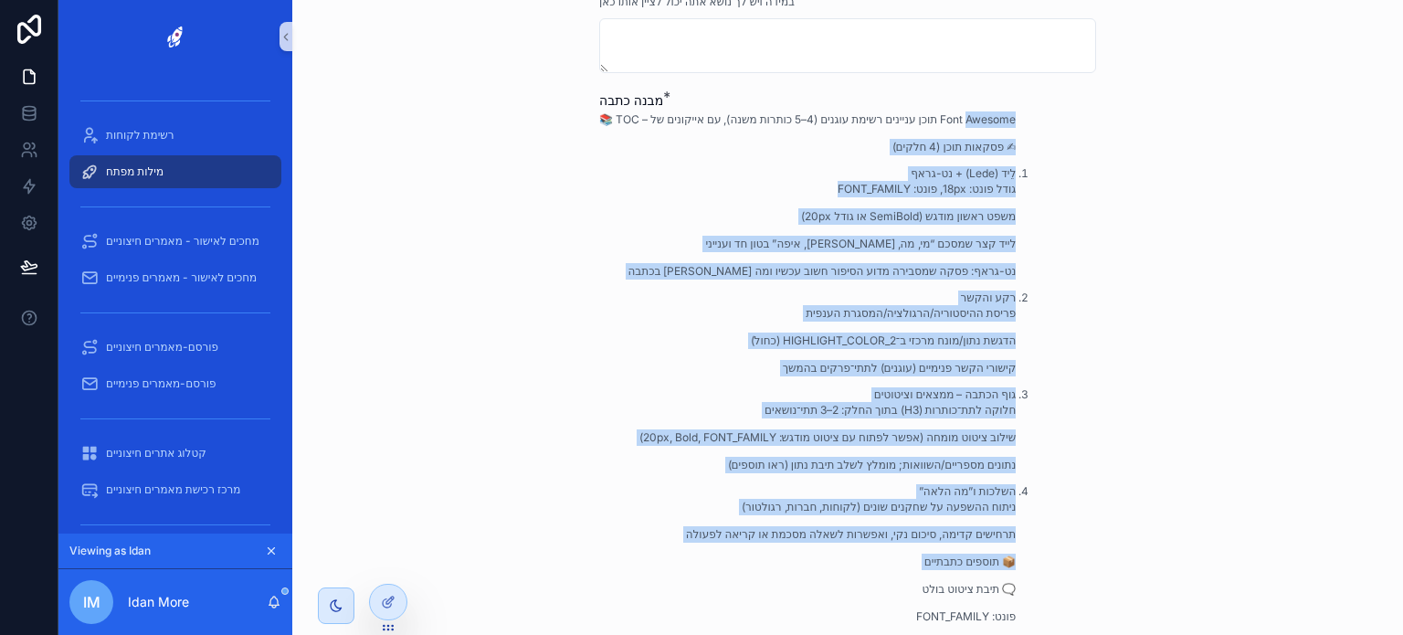
drag, startPoint x: 976, startPoint y: 113, endPoint x: 786, endPoint y: 562, distance: 487.1
click at [786, 562] on div "📚 TOC – תוכן עניינים רשימת עוגנים (4–5 כותרות משנה), עם אייקונים של Font Awesom…" at bounding box center [807, 551] width 417 height 881
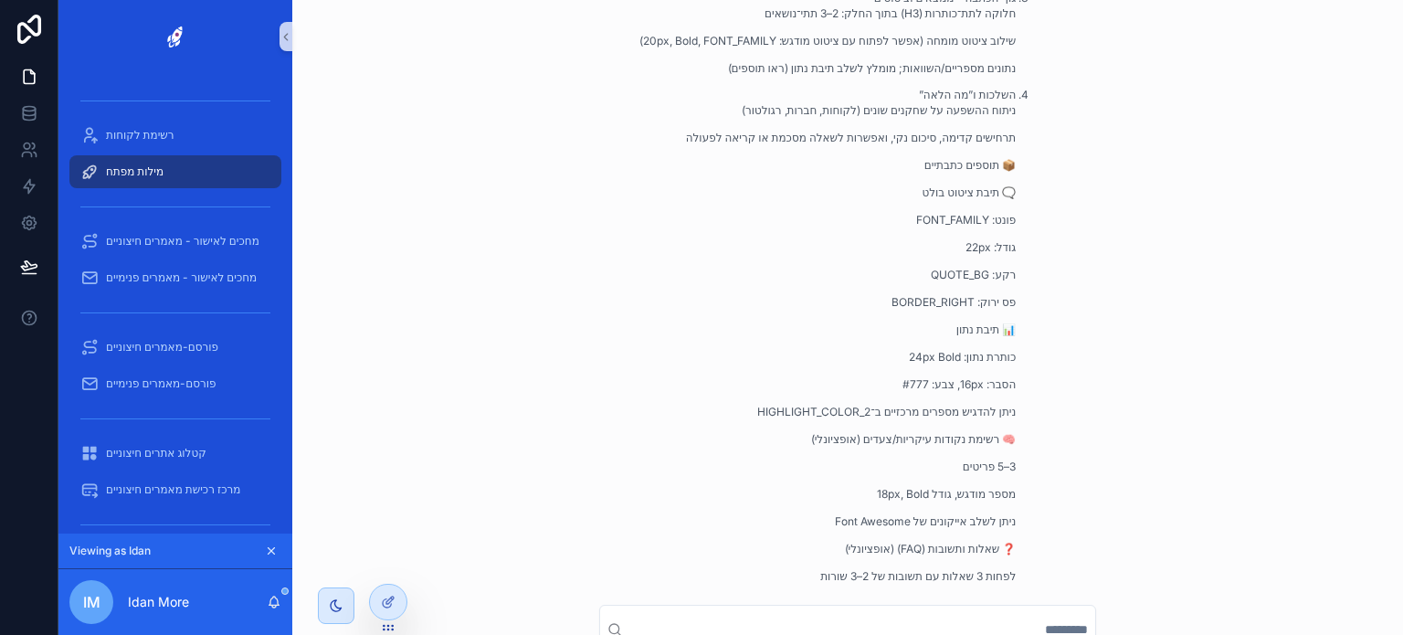
click at [786, 562] on div "📚 TOC – תוכן עניינים רשימת עוגנים (4–5 כותרות משנה), עם אייקונים של Font Awesom…" at bounding box center [807, 155] width 417 height 881
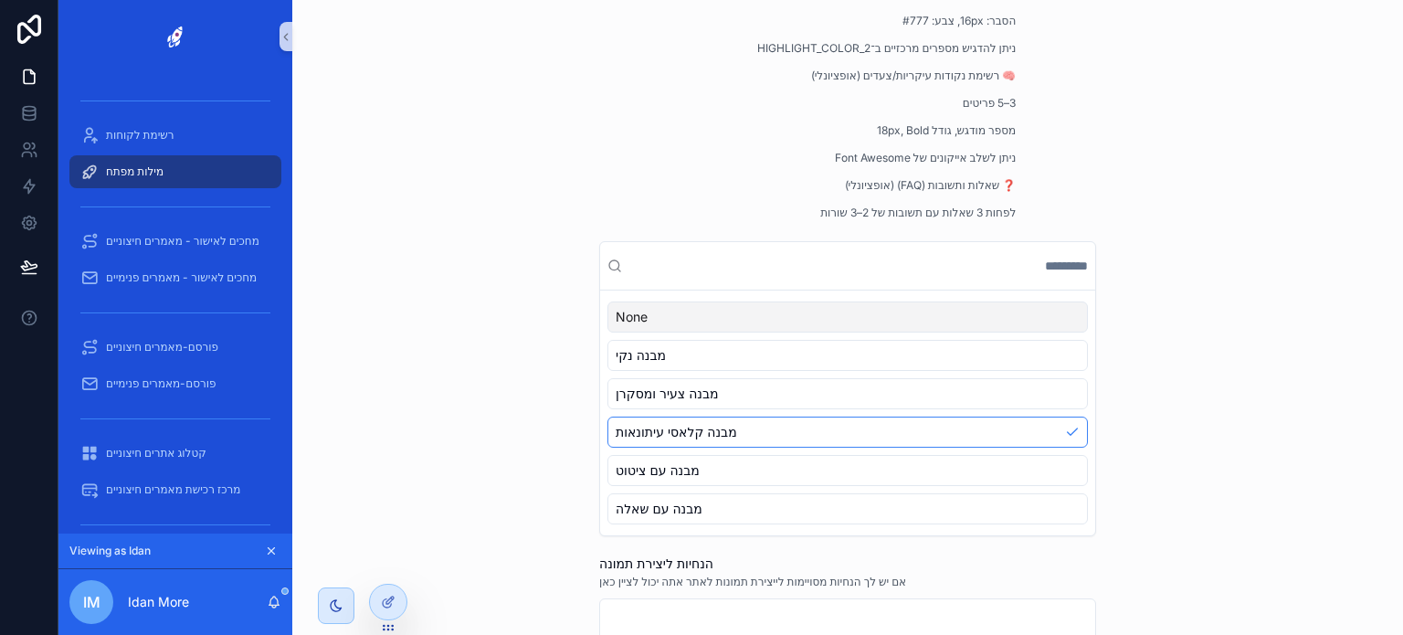
scroll to position [1226, 0]
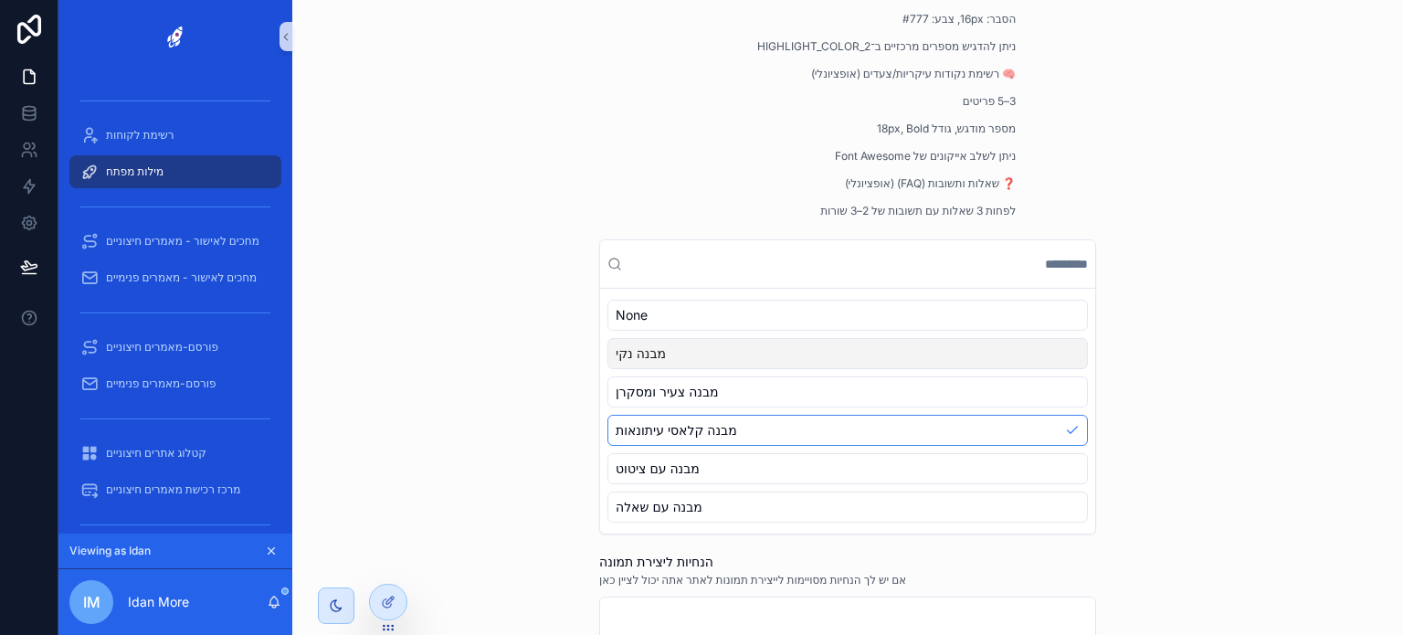
click at [682, 361] on div "מבנה נקי" at bounding box center [847, 353] width 480 height 31
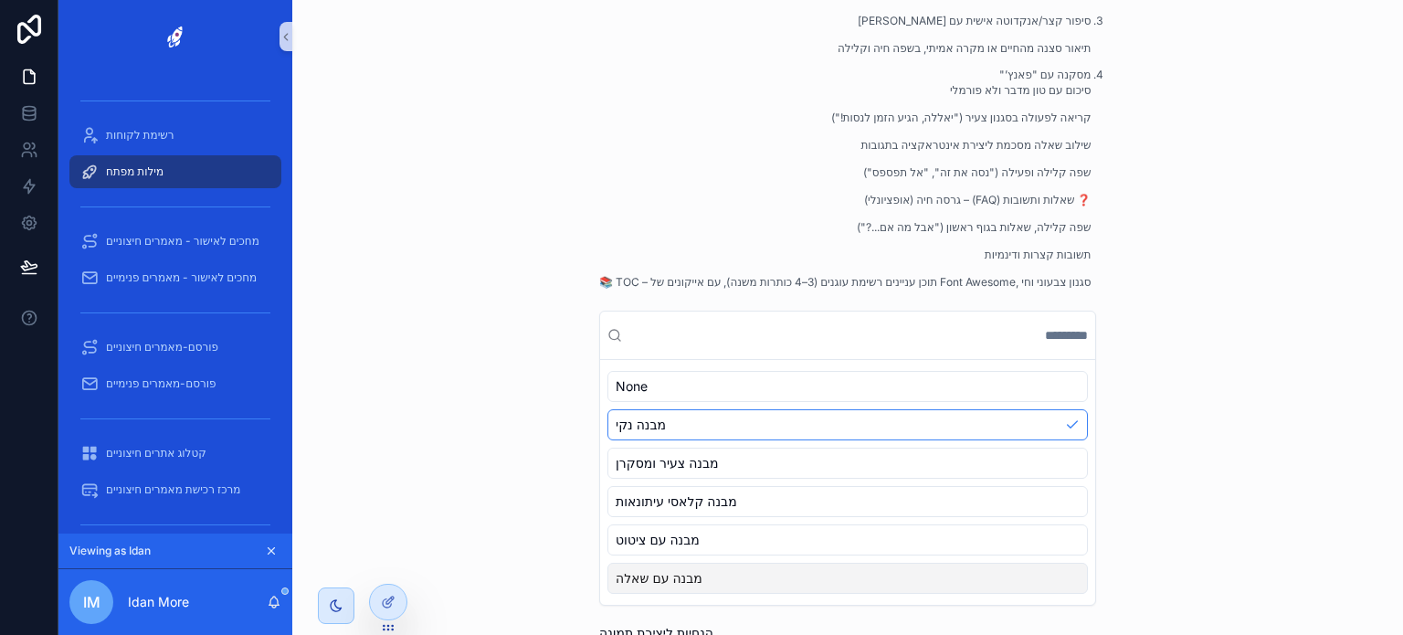
scroll to position [776, 0]
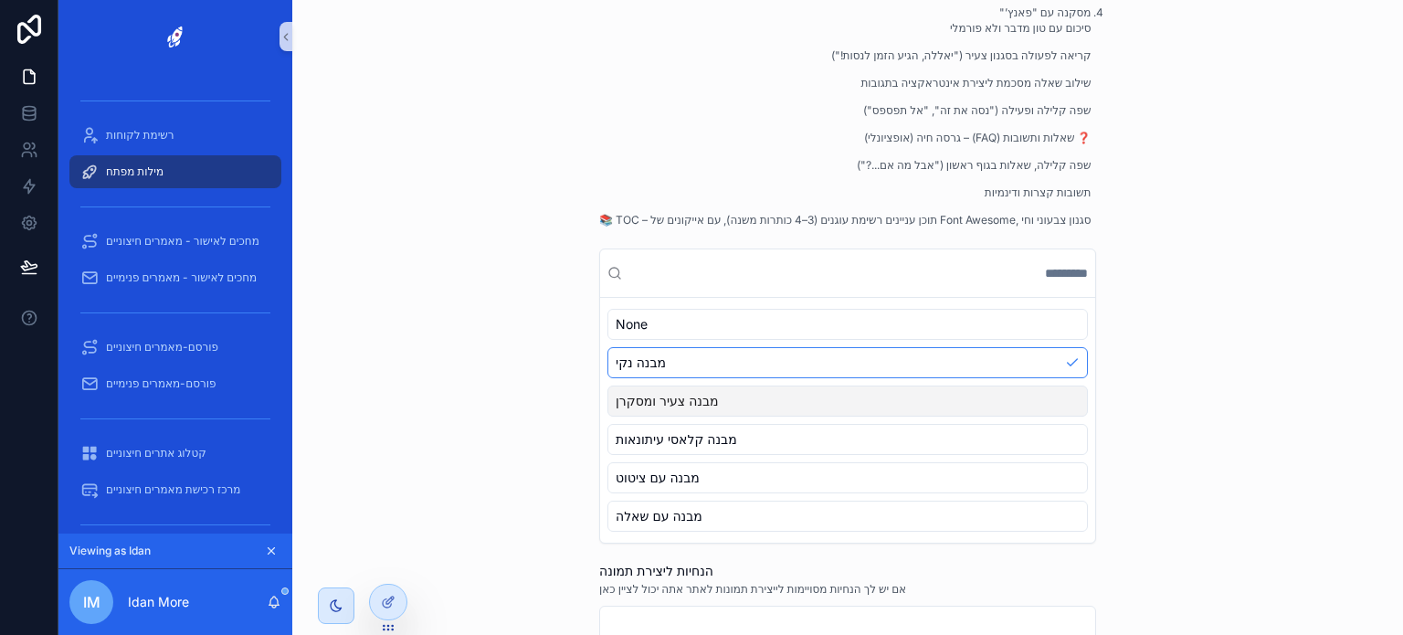
drag, startPoint x: 407, startPoint y: 387, endPoint x: 625, endPoint y: 418, distance: 219.6
click at [625, 418] on div "מילות מפתח הקמת מילת מפתח חדשה ללקוח הקמת מילת מפתח חדשה ללקוח שם העסק / הלקוח …" at bounding box center [847, 317] width 1111 height 635
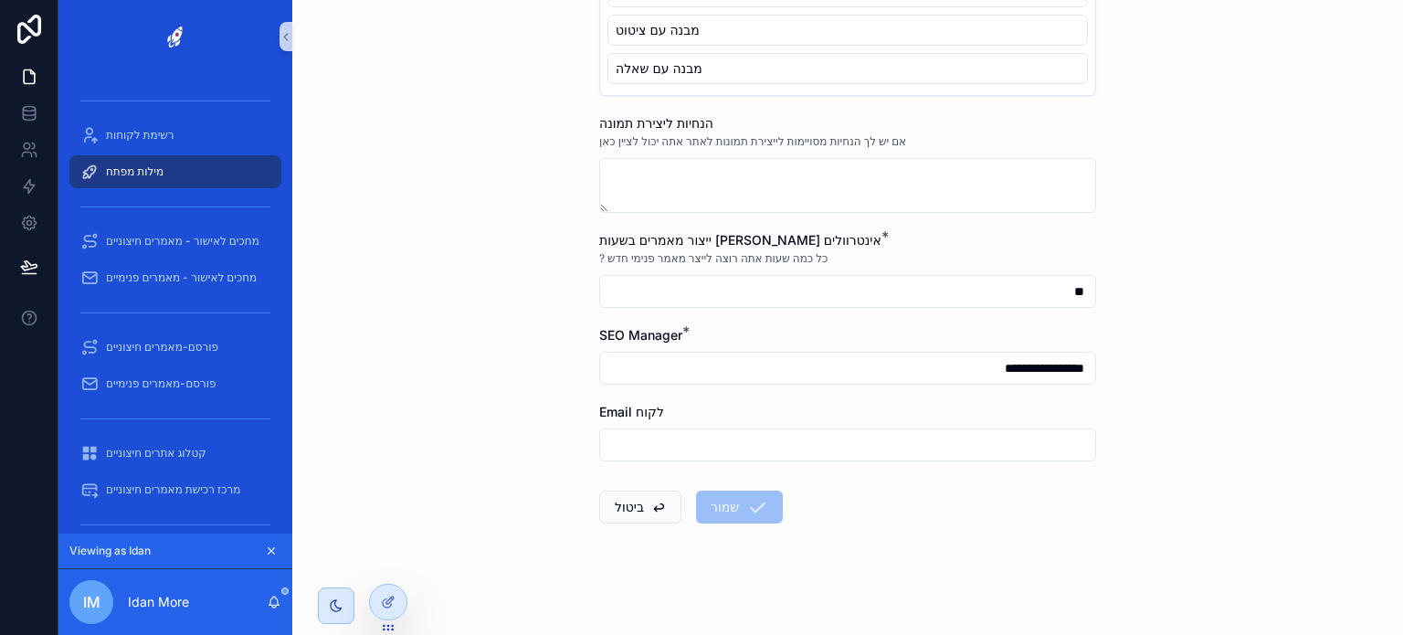
scroll to position [1220, 0]
click at [765, 306] on input "**" at bounding box center [847, 295] width 495 height 26
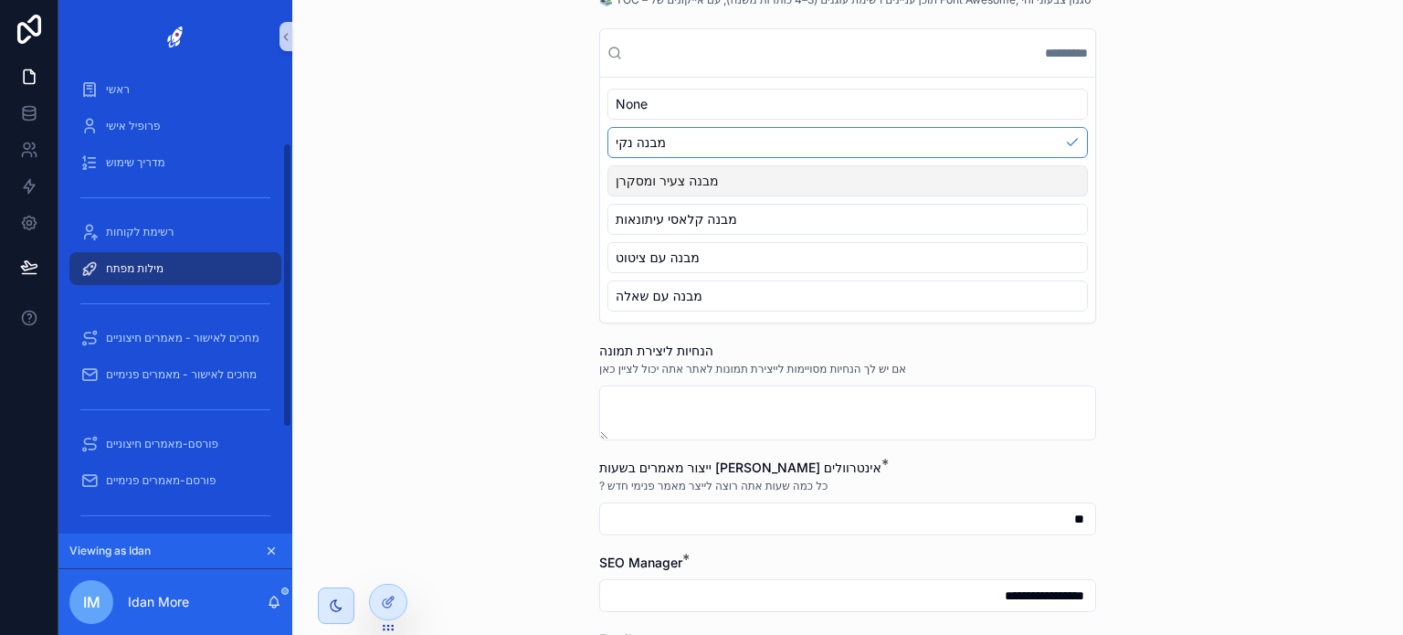
scroll to position [111, 0]
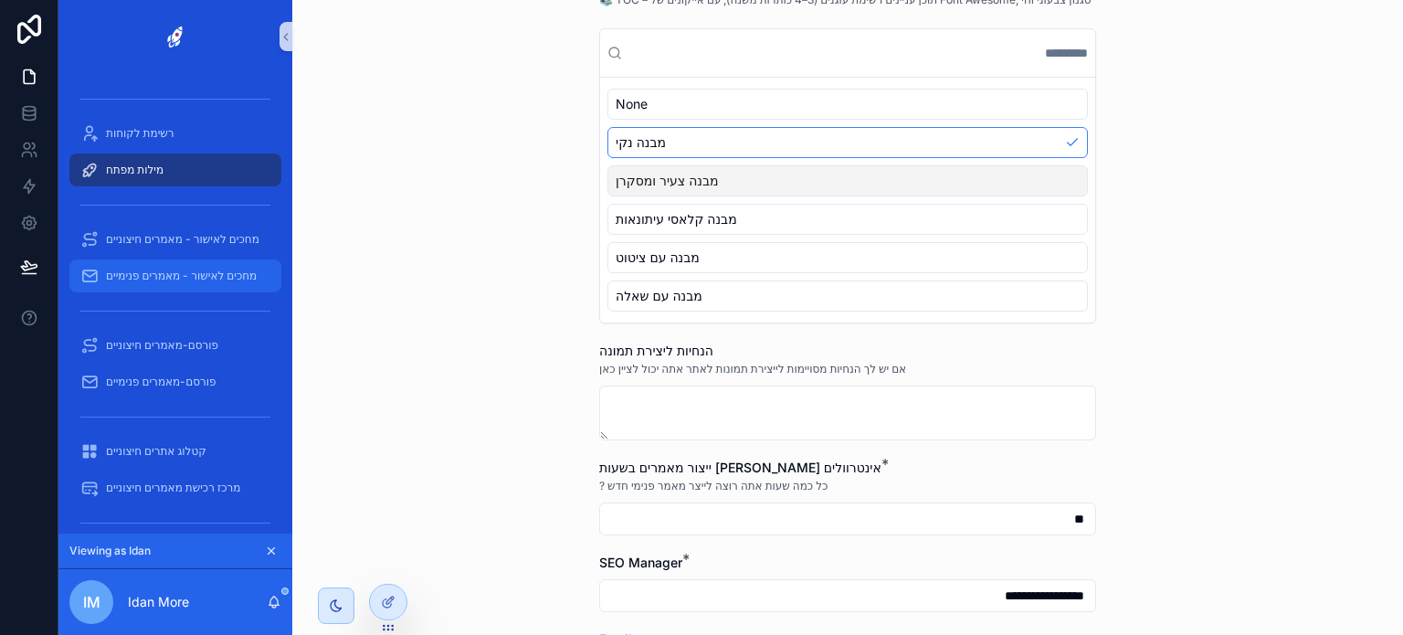
click at [194, 280] on span "מחכים לאישור - מאמרים פנימיים" at bounding box center [181, 276] width 151 height 15
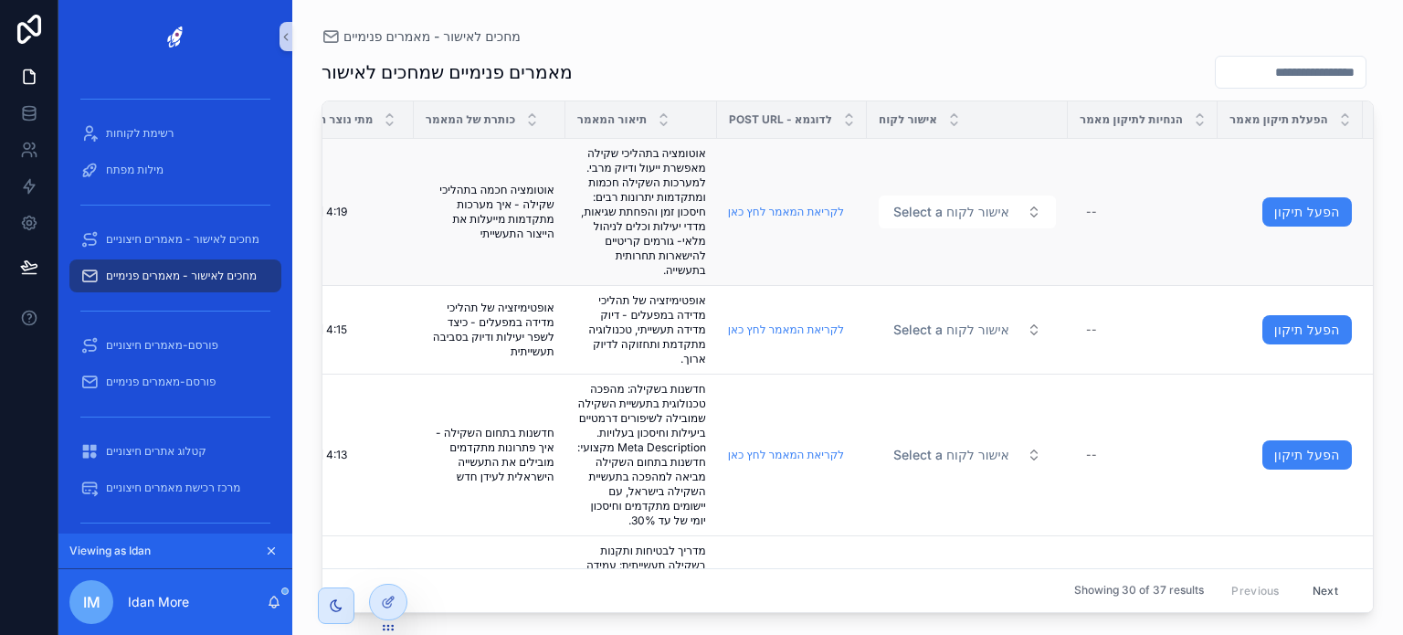
scroll to position [0, 228]
click at [779, 215] on link "לקריאת המאמר לחץ כאן" at bounding box center [784, 212] width 116 height 14
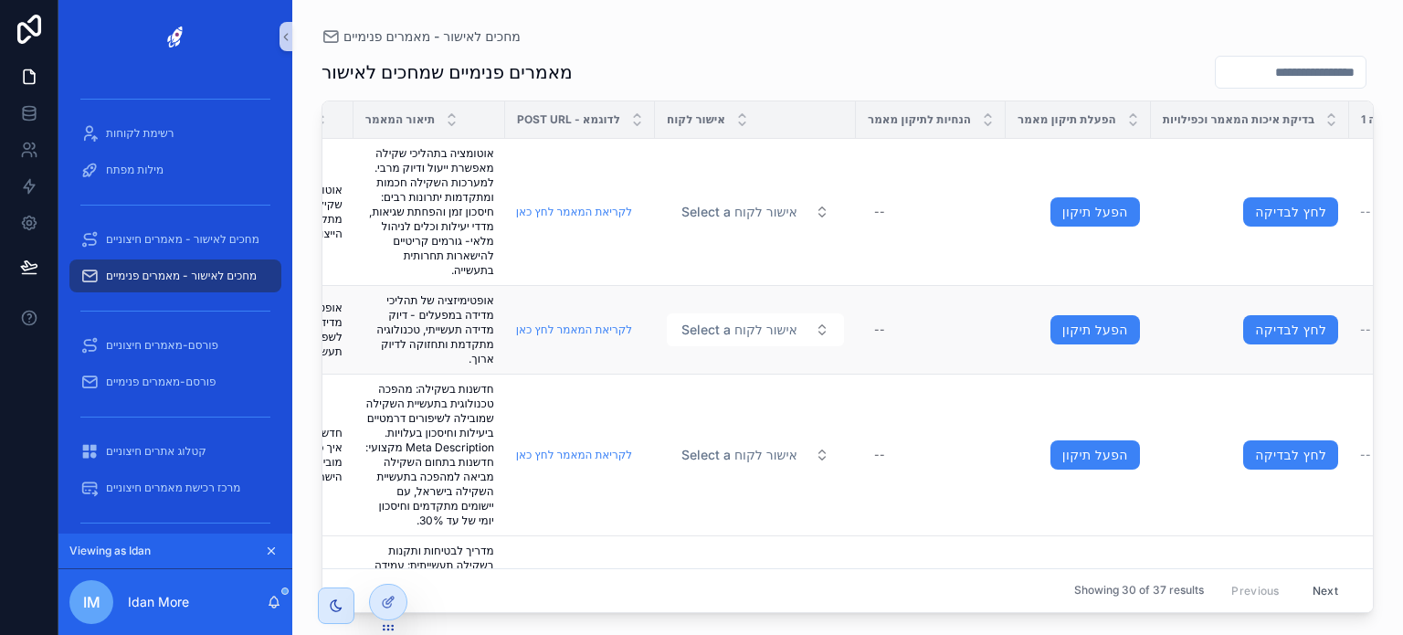
scroll to position [0, 440]
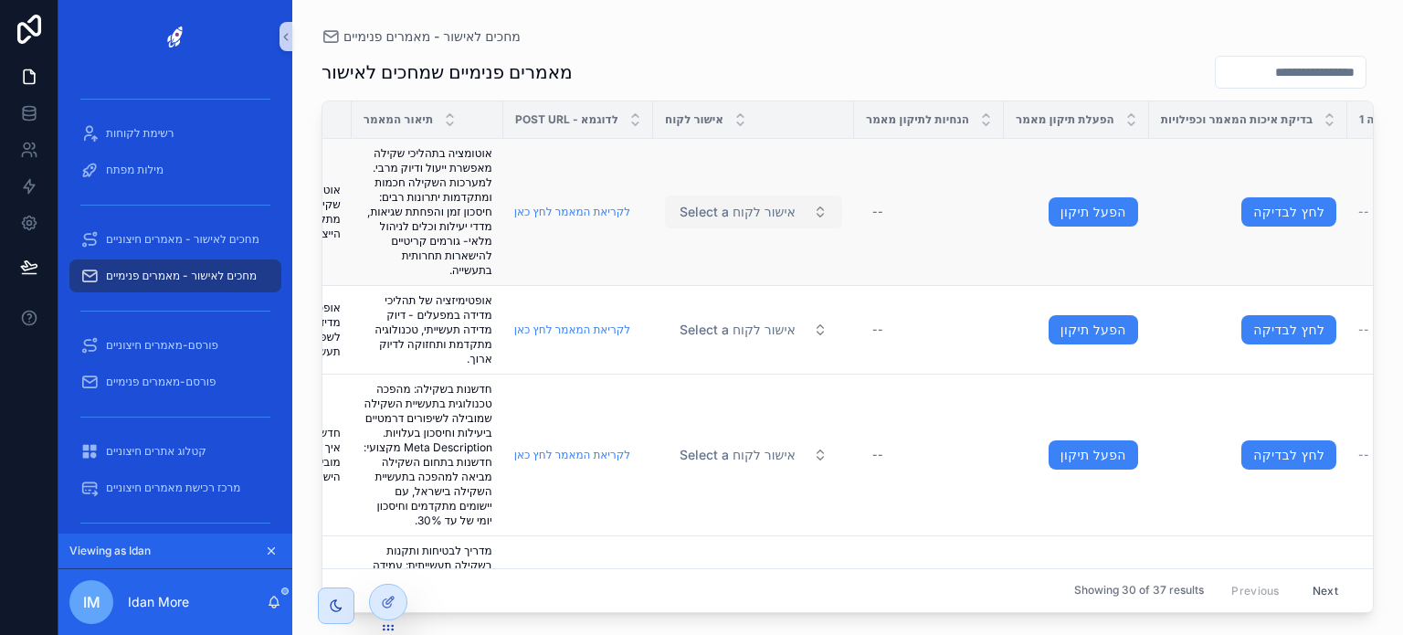
click at [734, 222] on button "Select a אישור לקוח" at bounding box center [753, 211] width 177 height 33
click at [866, 65] on div "מאמרים פנימיים שמחכים לאישור" at bounding box center [848, 72] width 1052 height 35
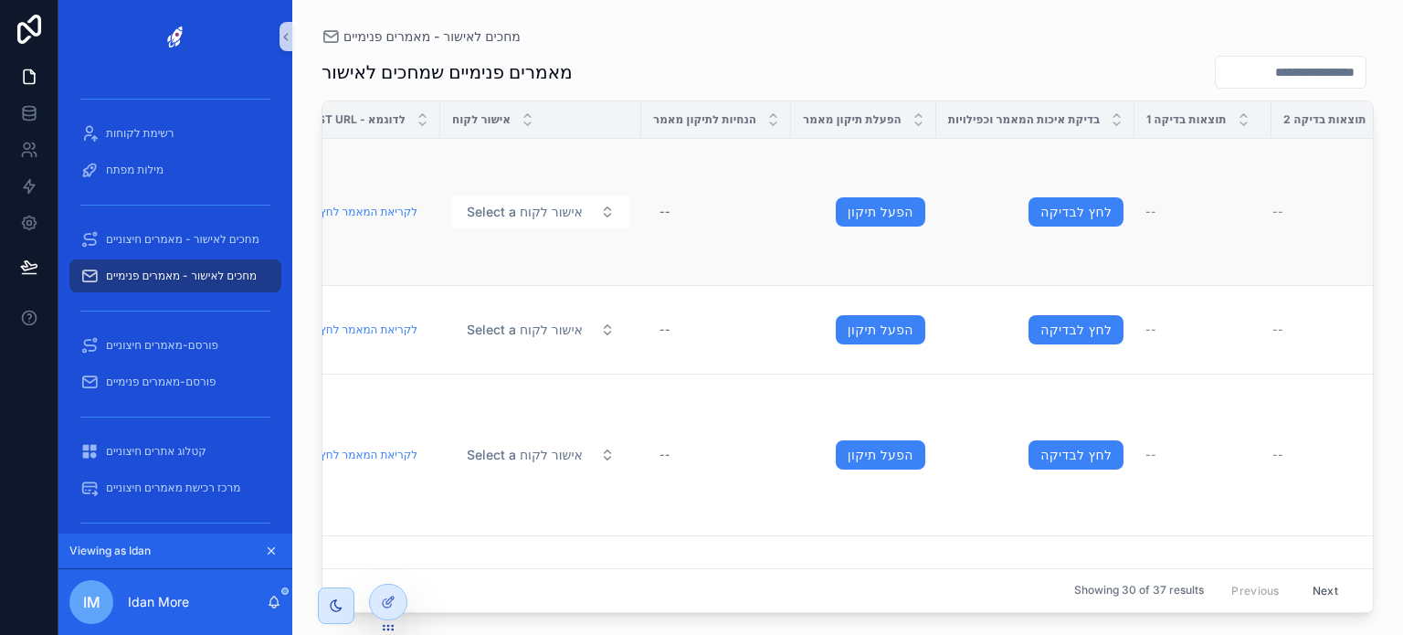
scroll to position [0, 656]
click at [712, 206] on div "--" at bounding box center [713, 211] width 128 height 29
click at [935, 291] on td "לחץ לבדיקה" at bounding box center [1033, 330] width 198 height 89
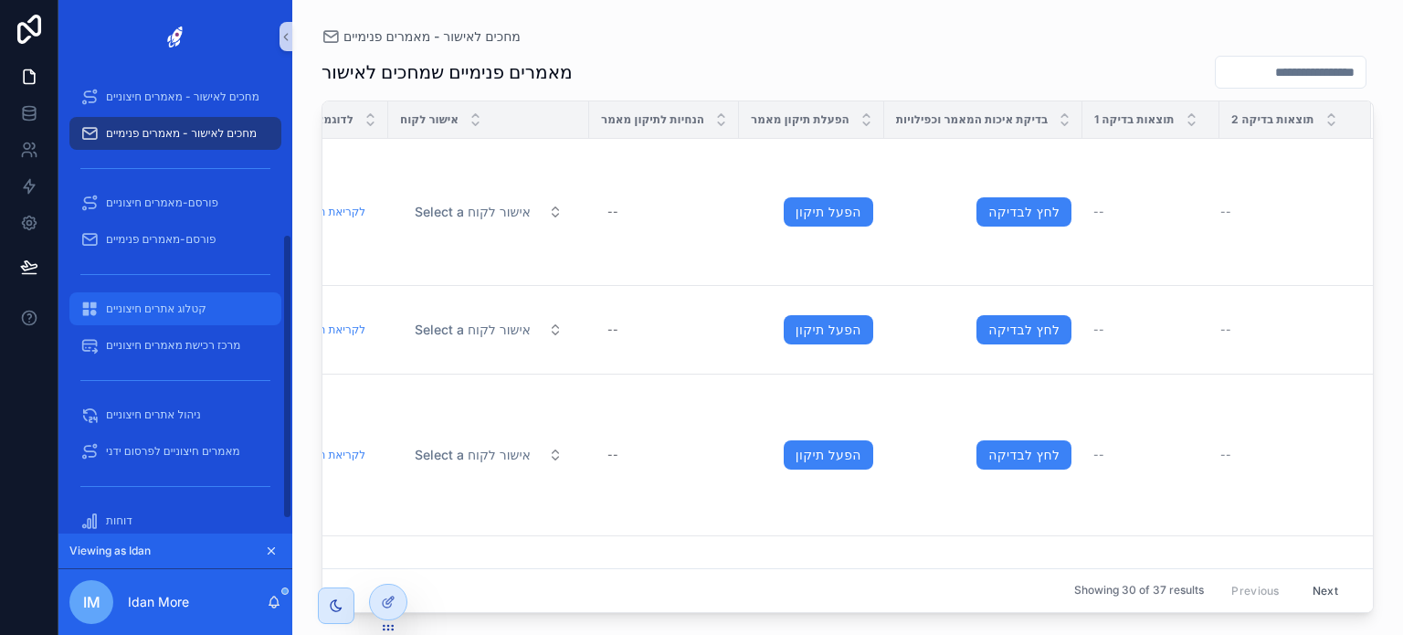
scroll to position [280, 0]
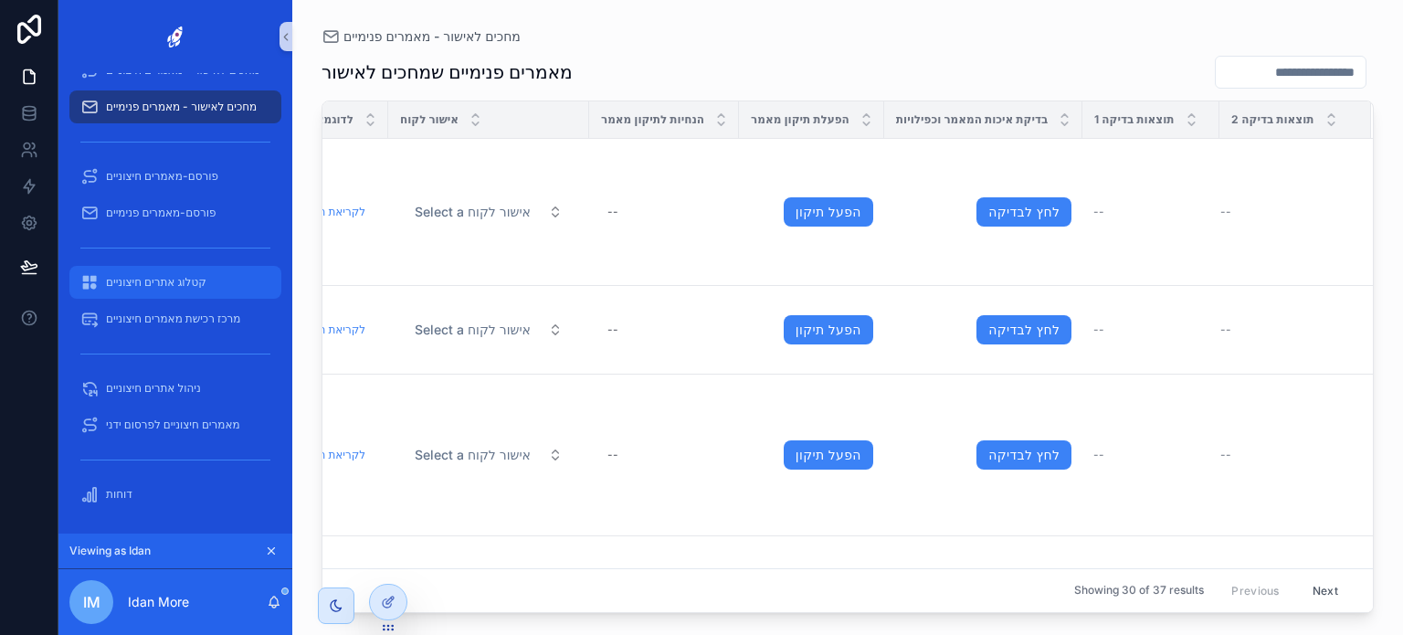
click at [191, 273] on div "קטלוג אתרים חיצוניים" at bounding box center [175, 282] width 190 height 29
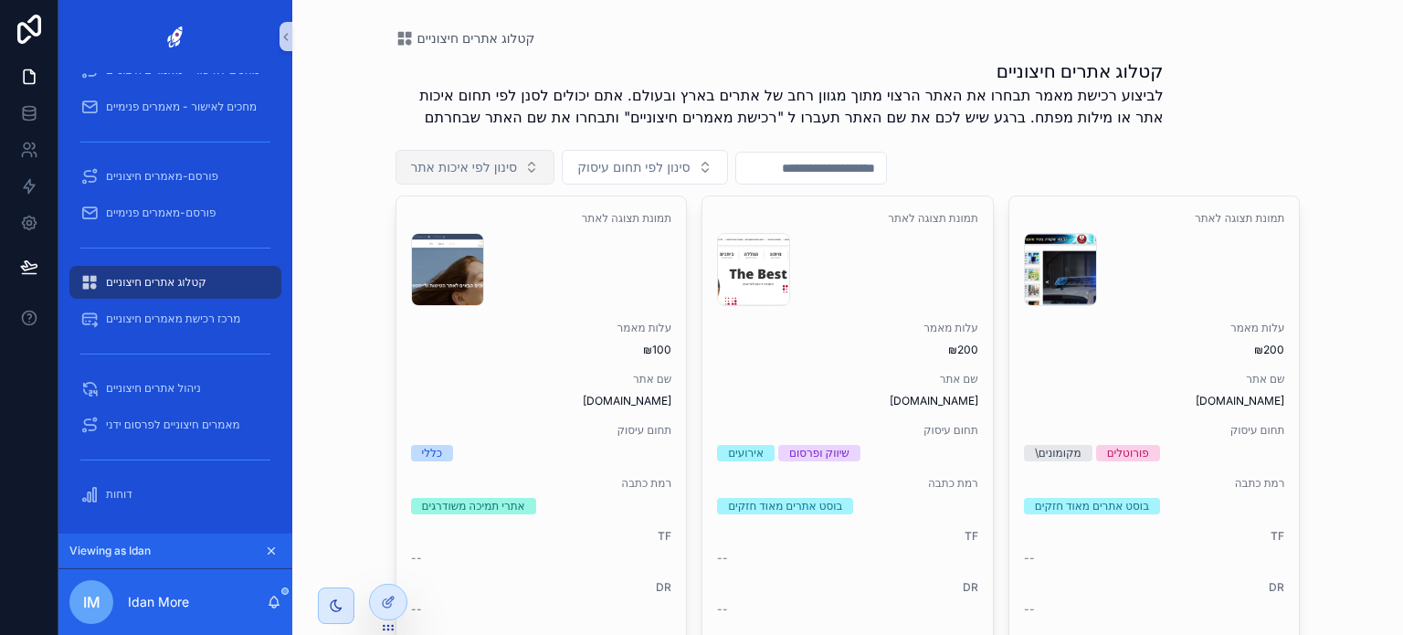
click at [466, 174] on span "סינון לפי איכות אתר" at bounding box center [464, 167] width 107 height 18
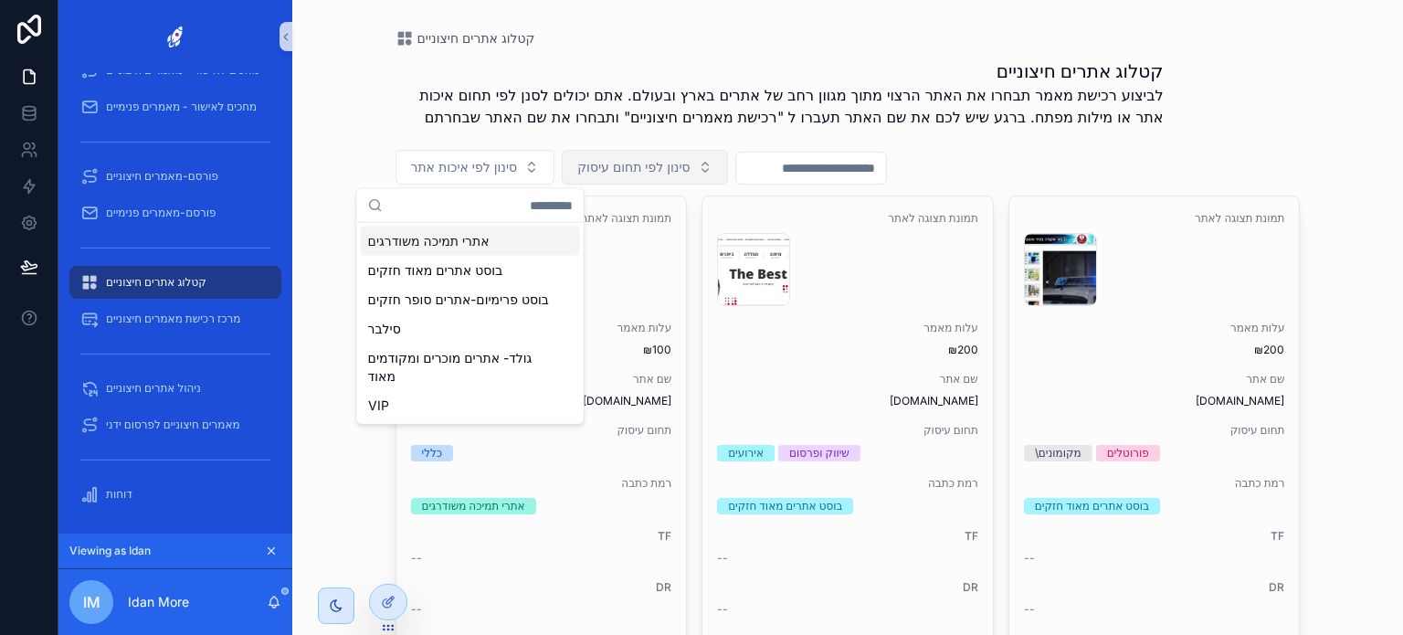
click at [669, 177] on button "סינון לפי תחום עיסוק" at bounding box center [644, 167] width 165 height 35
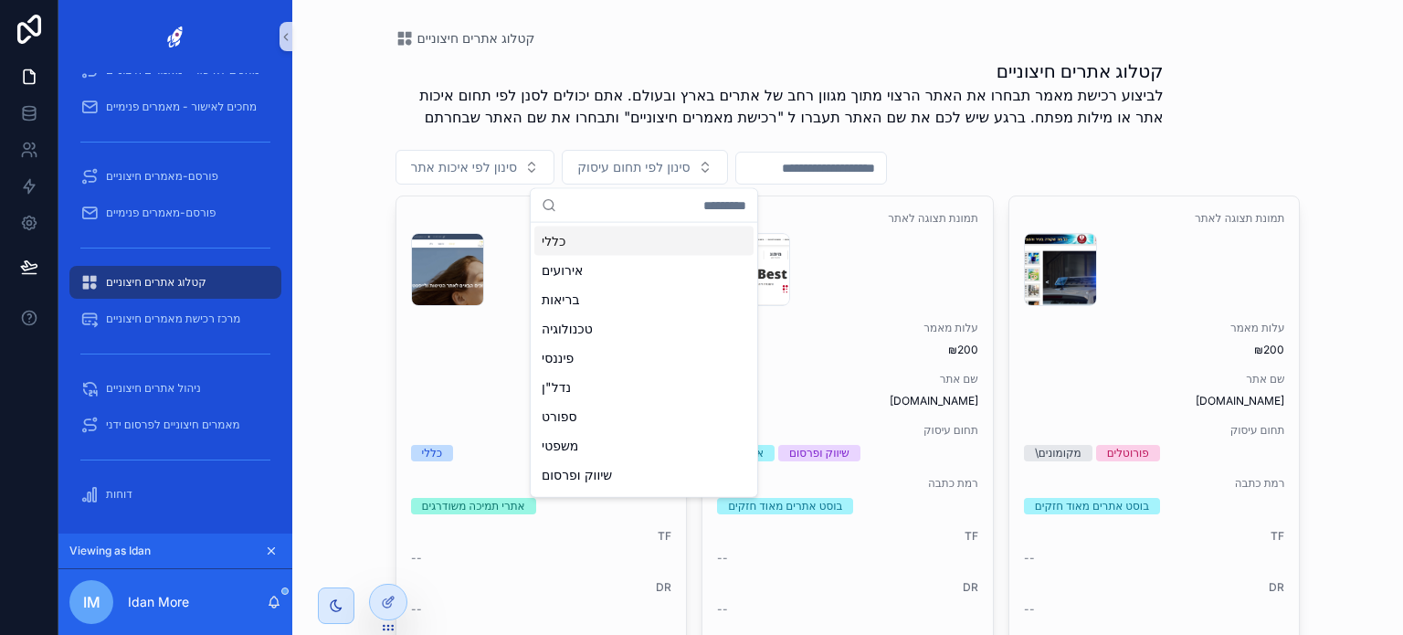
click at [878, 165] on input "scrollable content" at bounding box center [811, 168] width 150 height 26
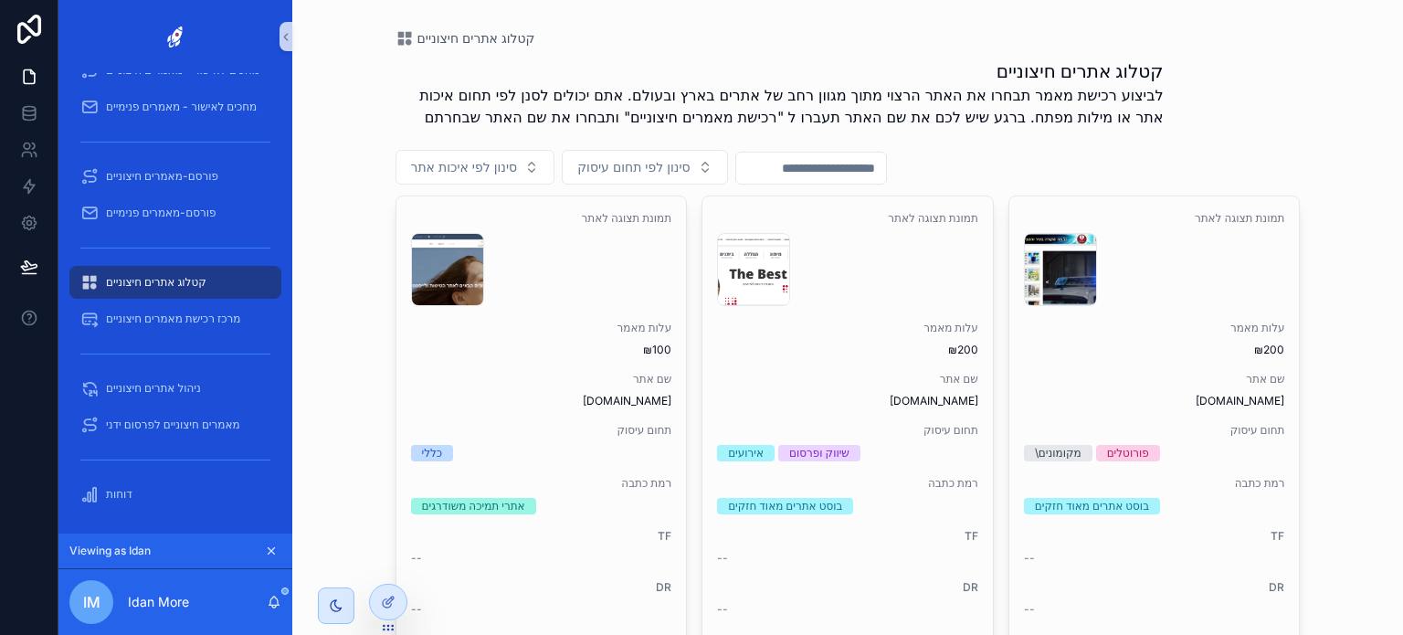
type input "*"
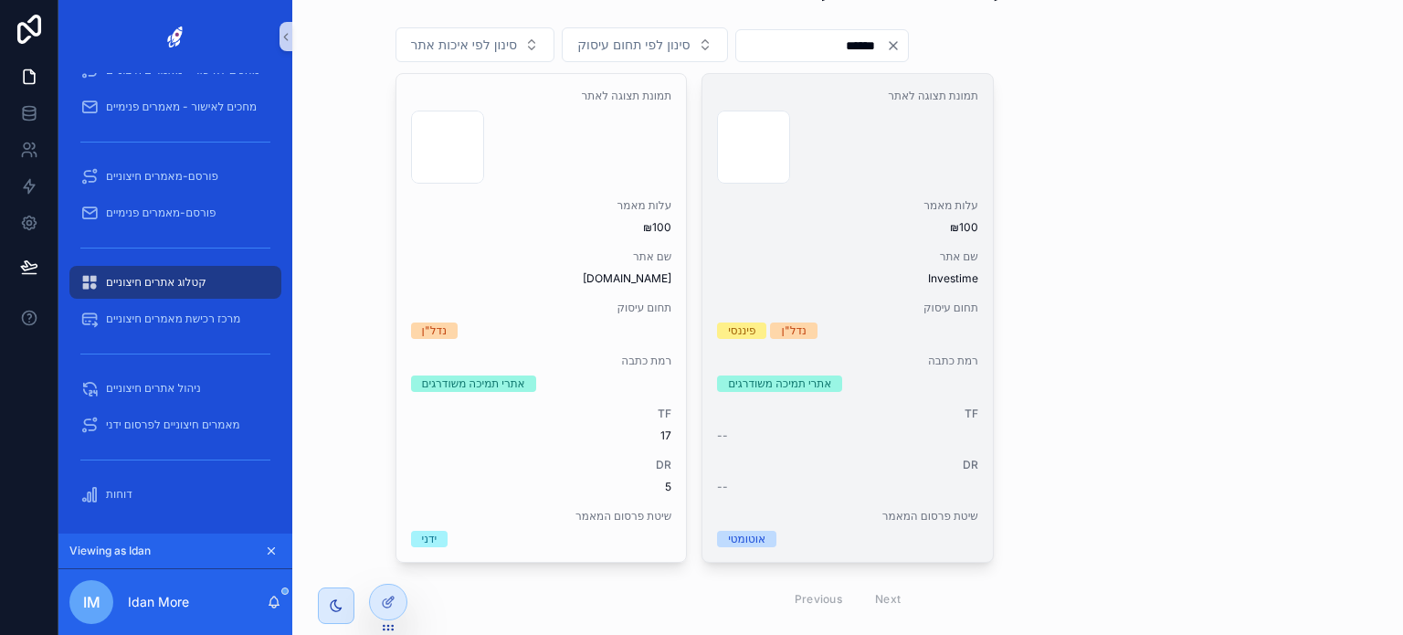
scroll to position [121, 0]
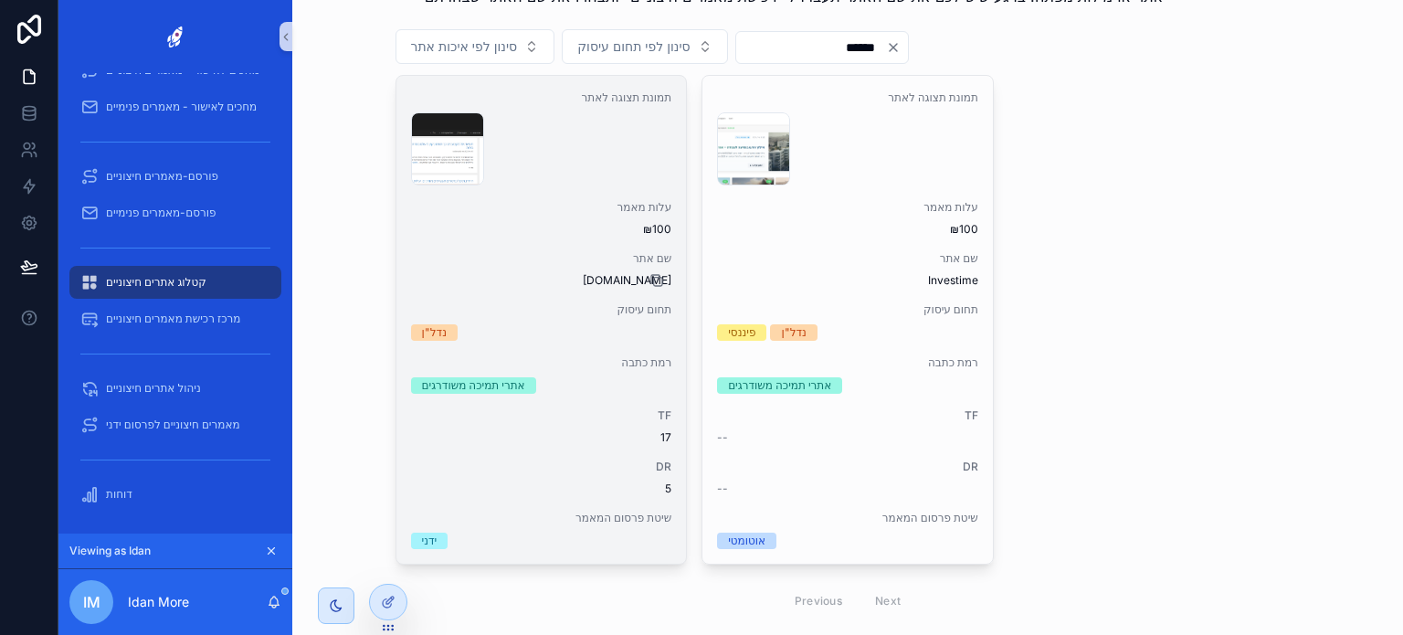
type input "******"
click at [654, 278] on icon "scrollable content" at bounding box center [658, 282] width 8 height 8
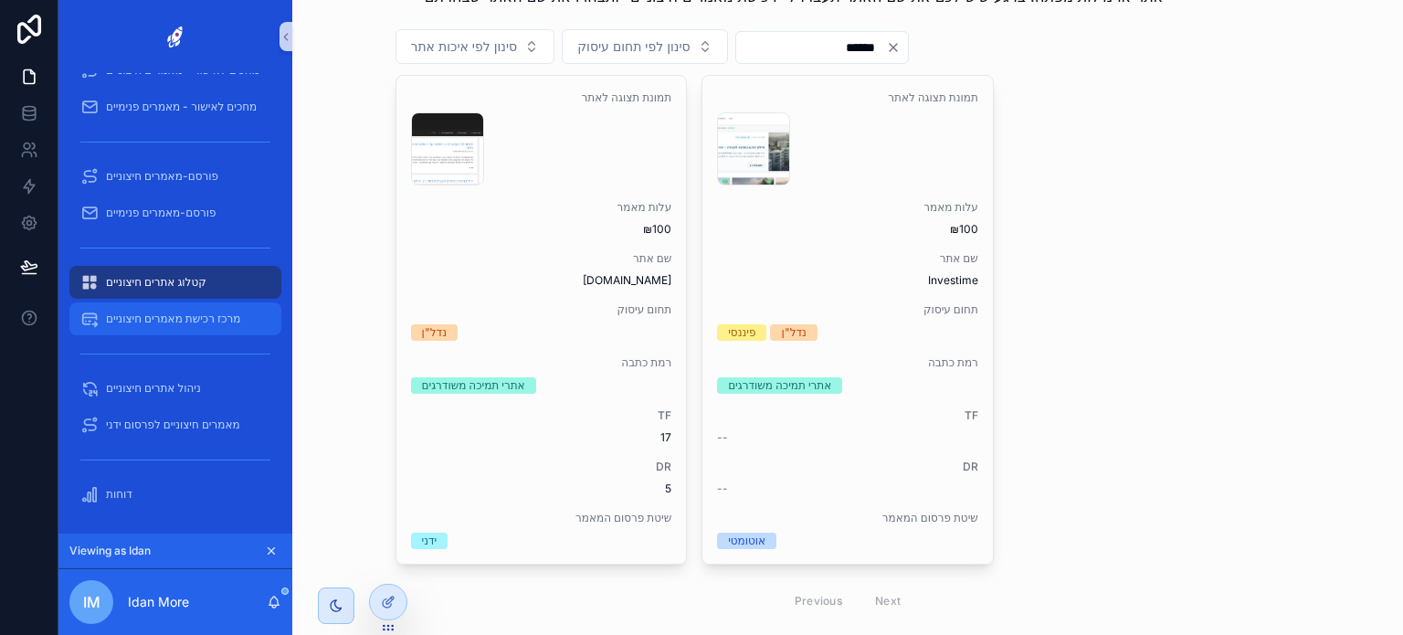
click at [216, 315] on span "מרכז רכישת מאמרים חיצוניים" at bounding box center [173, 318] width 134 height 15
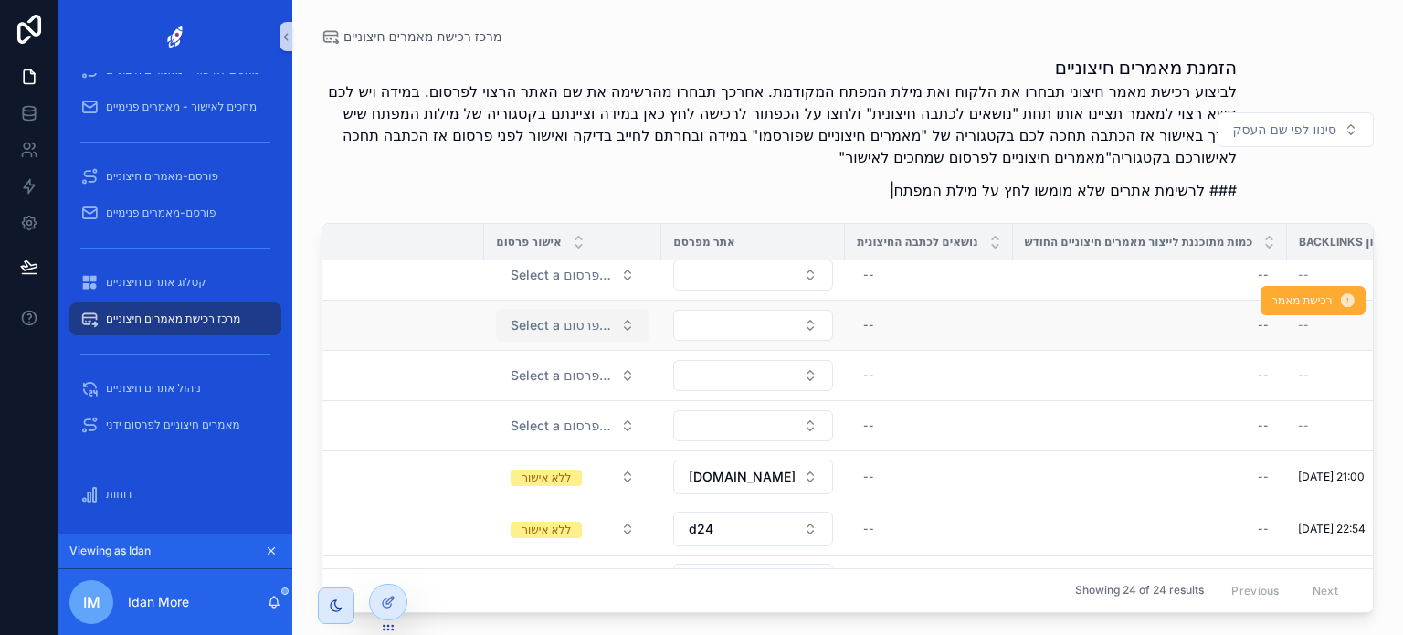
scroll to position [0, 274]
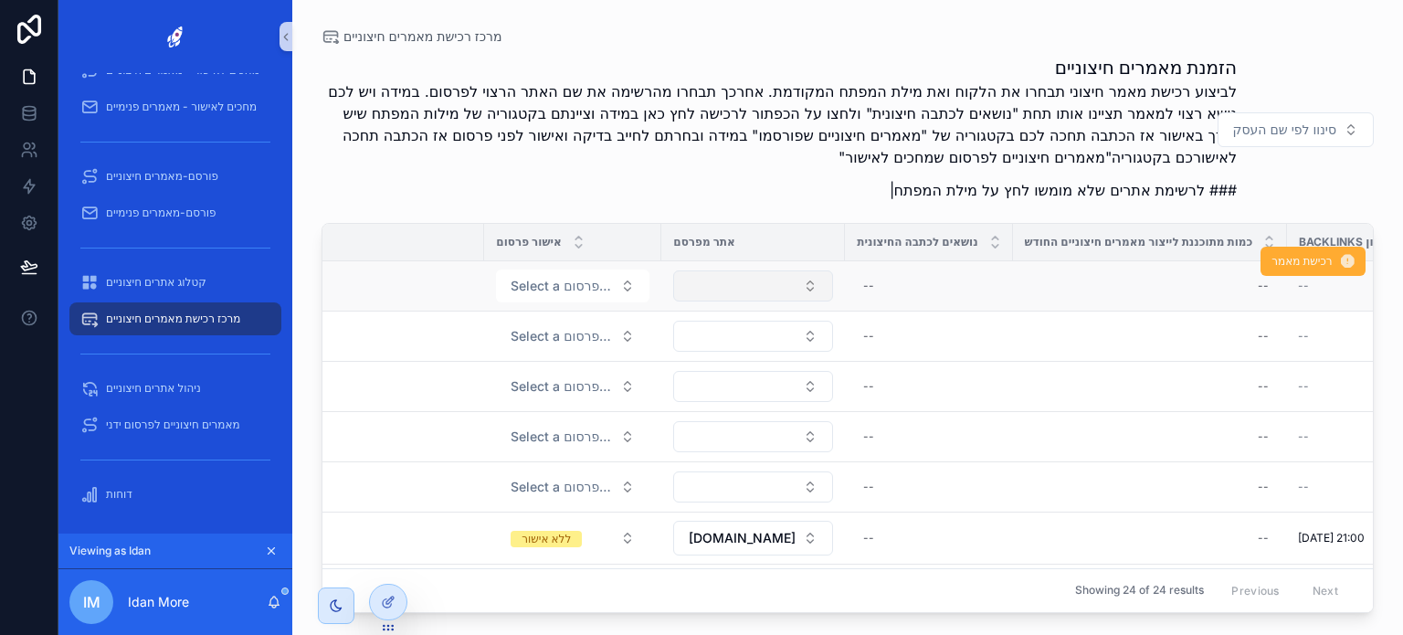
click at [782, 290] on button "Select Button" at bounding box center [753, 285] width 160 height 31
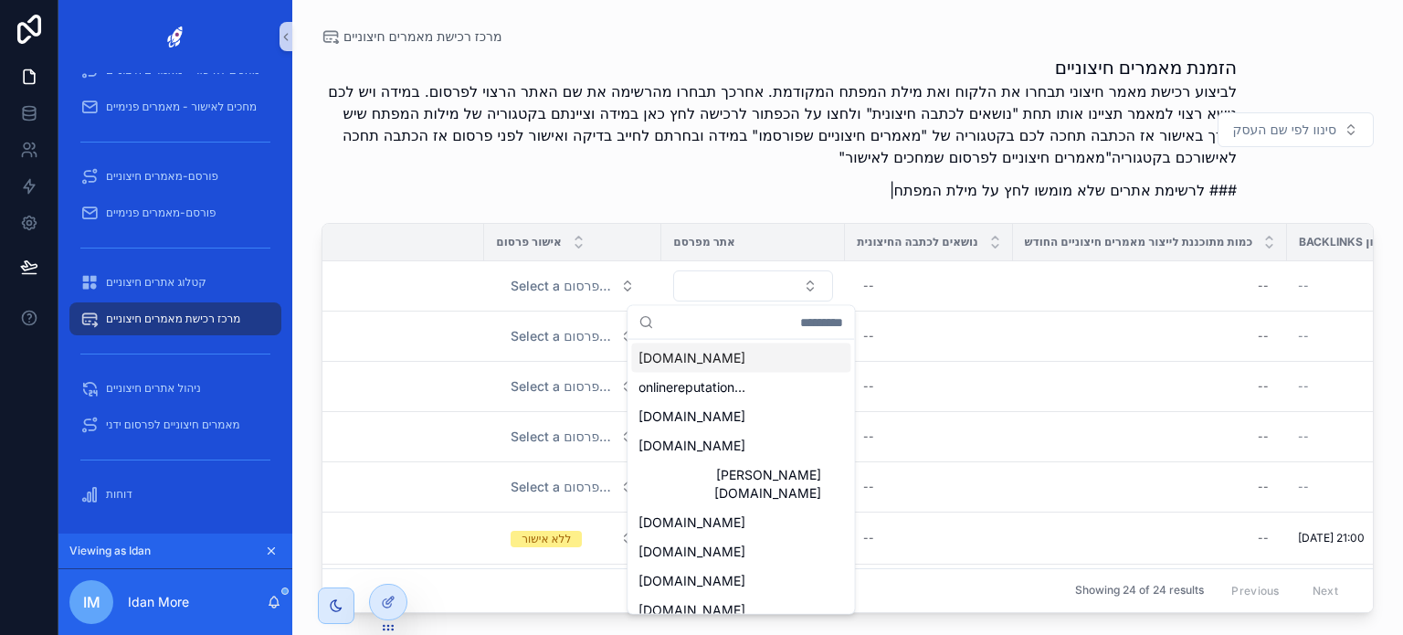
click at [662, 321] on input "scrollable content" at bounding box center [751, 322] width 183 height 33
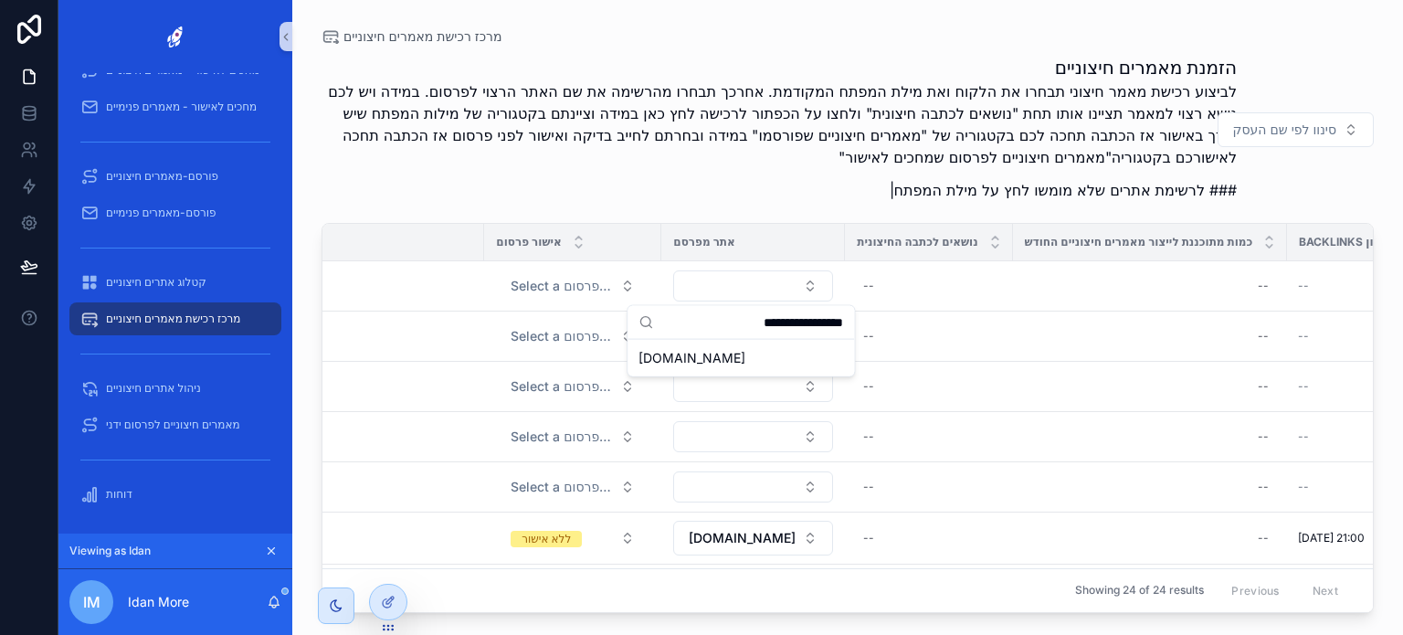
type input "**********"
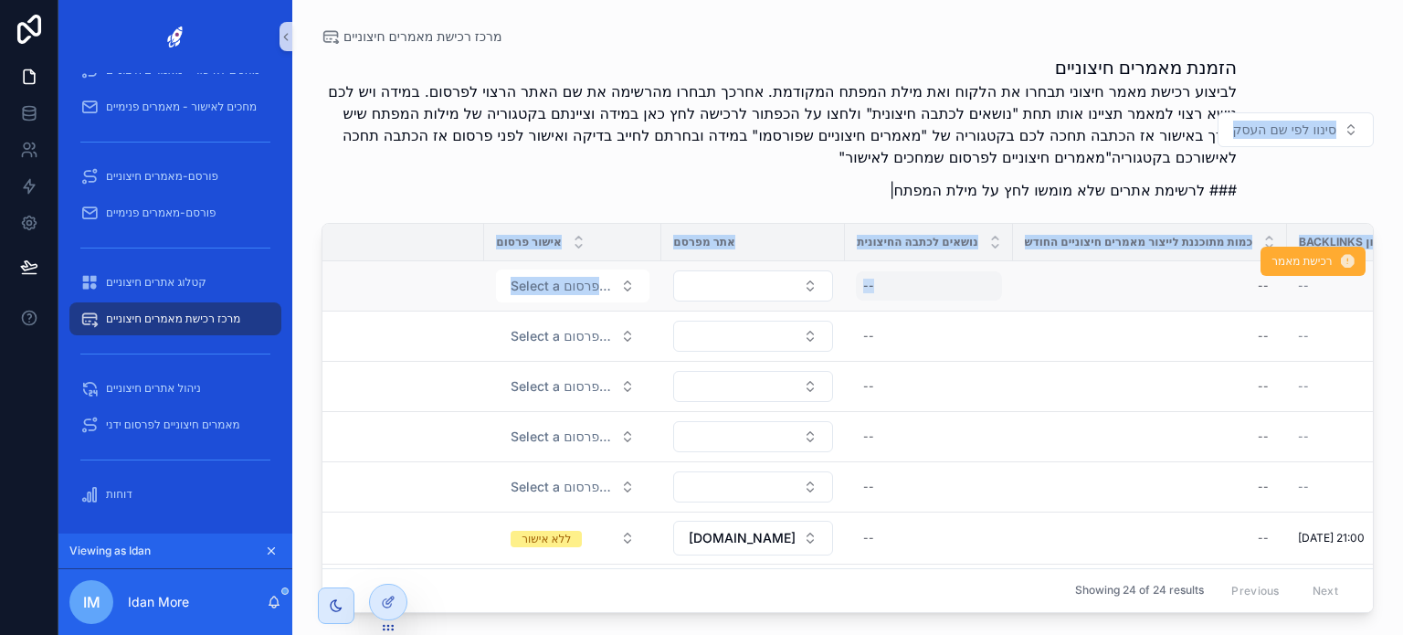
drag, startPoint x: 828, startPoint y: 196, endPoint x: 915, endPoint y: 288, distance: 126.0
click at [915, 288] on div "הזמנת מאמרים חיצוניים לביצוע רכישת מאמר חיצוני תבחרו את הלקוח ואת מילת המפתח המ…" at bounding box center [848, 328] width 1052 height 569
click at [915, 288] on div "--" at bounding box center [928, 285] width 145 height 29
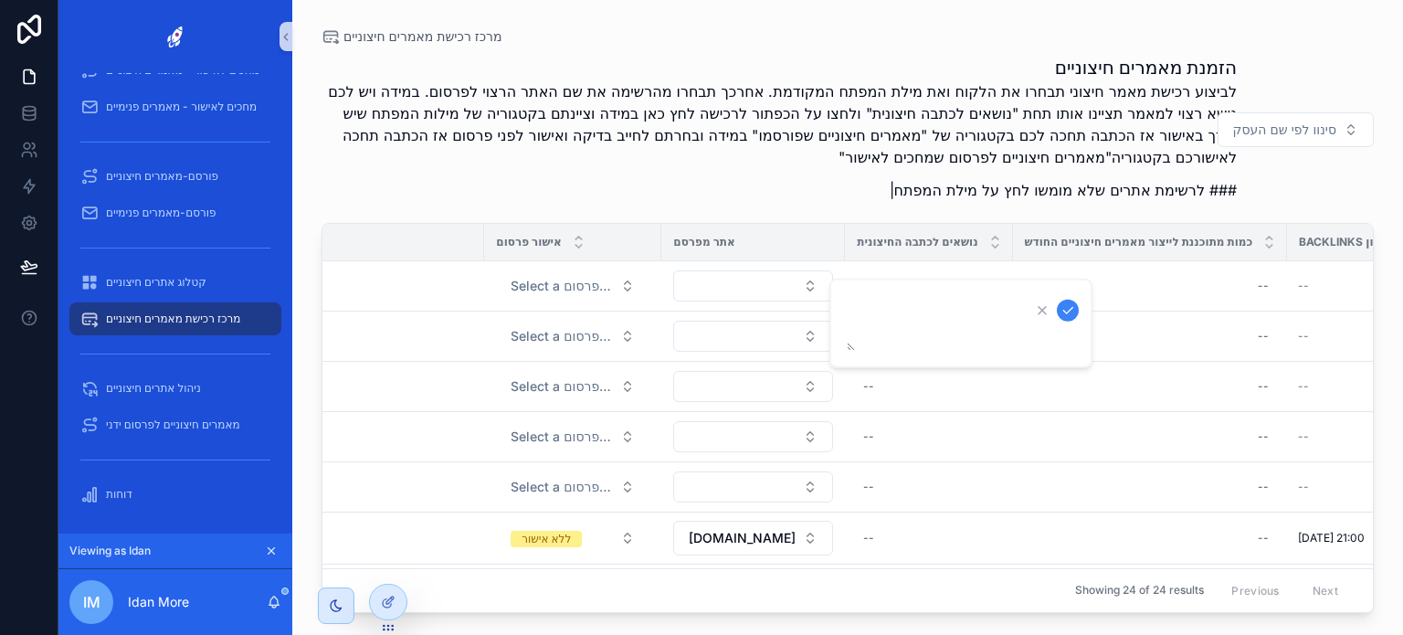
click at [808, 196] on p "### לרשימת אתרים שלא מומשו לחץ על מילת המפתח|" at bounding box center [779, 190] width 915 height 22
click at [674, 174] on div "לביצוע רכישת מאמר חיצוני תבחרו את הלקוח ואת מילת המפתח המקודמת. אחרכך תבחרו מהר…" at bounding box center [779, 146] width 915 height 132
click at [593, 171] on div "לביצוע רכישת מאמר חיצוני תבחרו את הלקוח ואת מילת המפתח המקודמת. אחרכך תבחרו מהר…" at bounding box center [779, 146] width 915 height 132
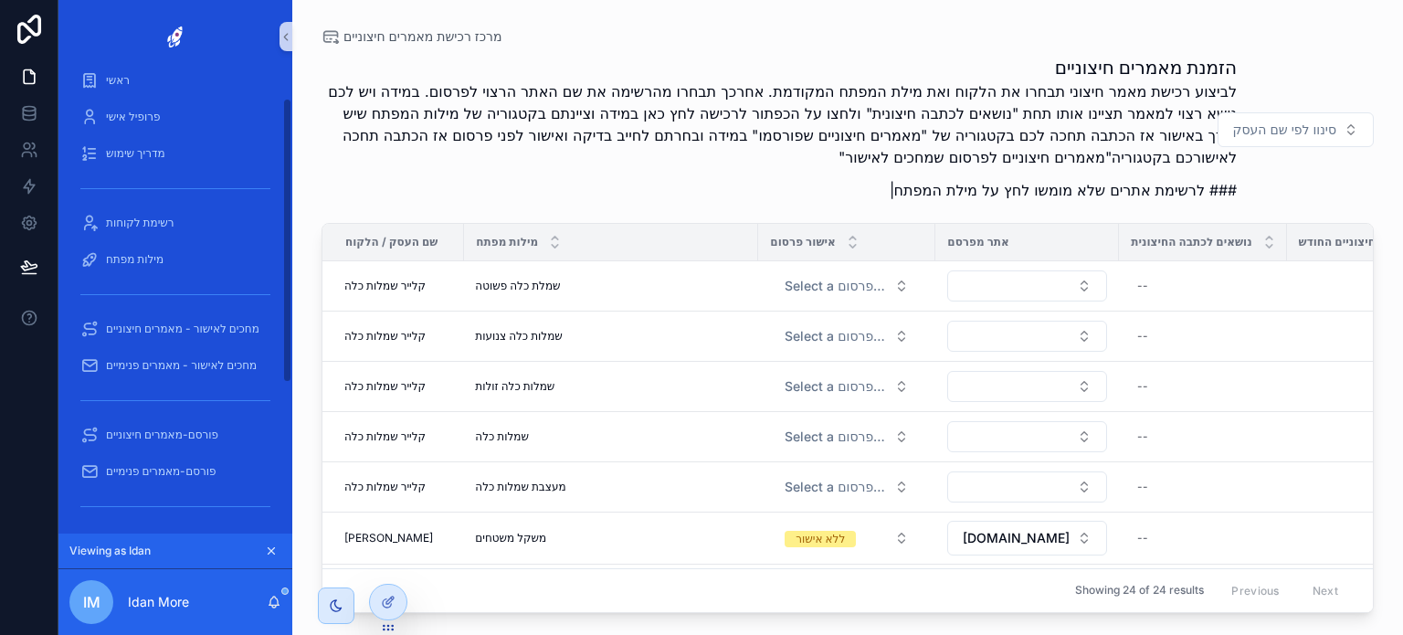
scroll to position [21, 0]
click at [153, 261] on span "מילות מפתח" at bounding box center [135, 260] width 58 height 15
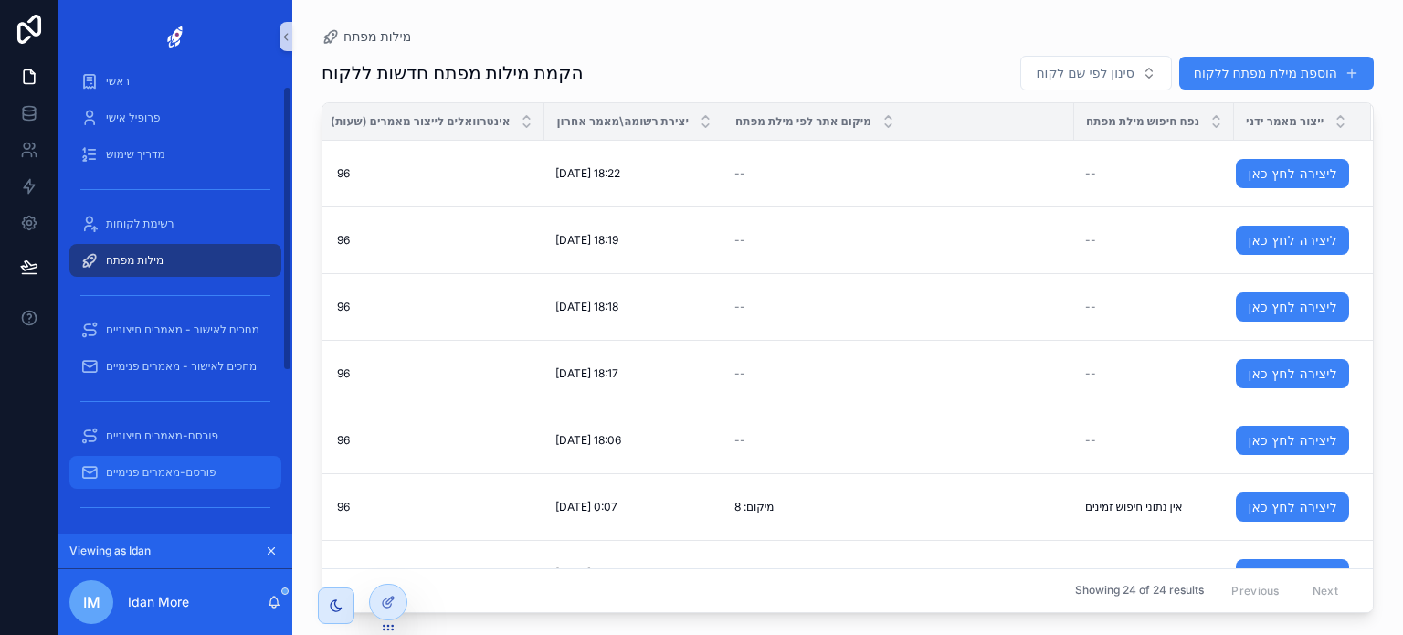
scroll to position [280, 0]
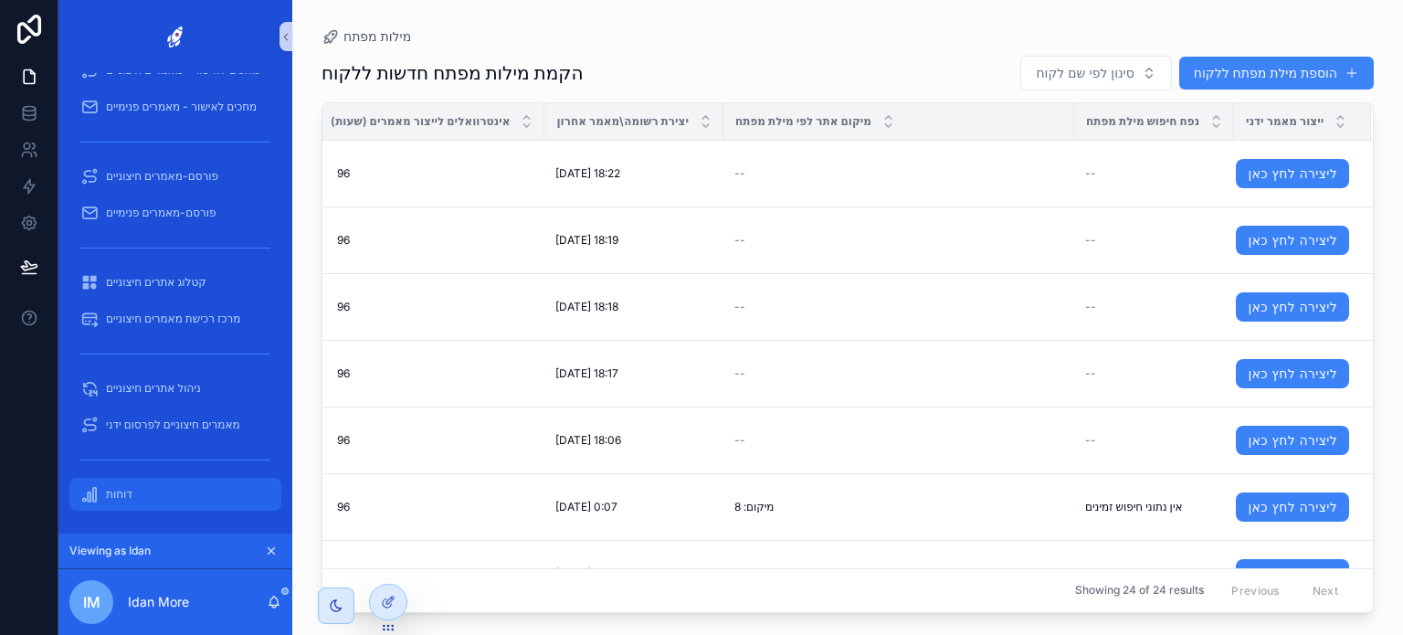
click at [142, 482] on div "דוחות" at bounding box center [175, 494] width 190 height 29
